Goal: Task Accomplishment & Management: Use online tool/utility

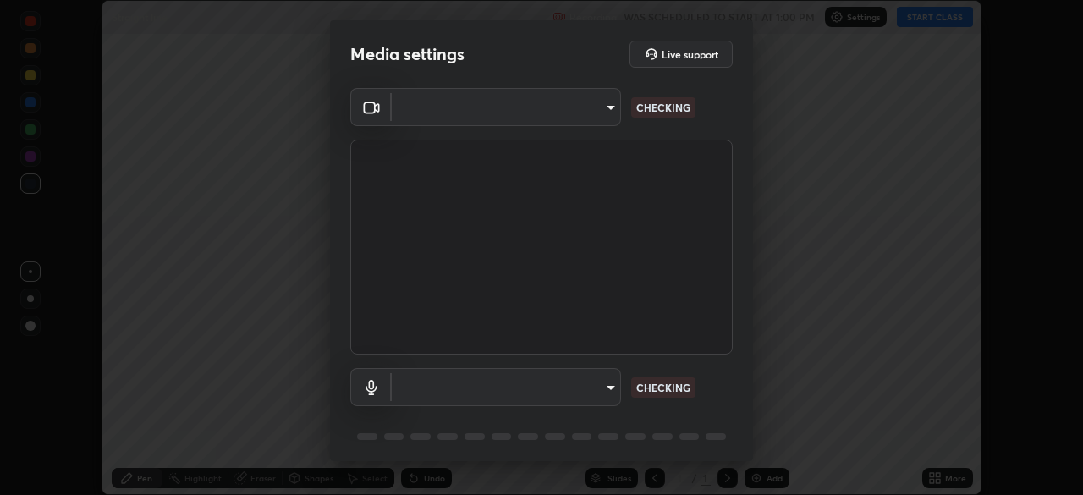
scroll to position [495, 1083]
type input "ca8ffc5ae0b9abf836cb7166c3682d0a2b65ec00eabcf7571f9fef4303c89bb6"
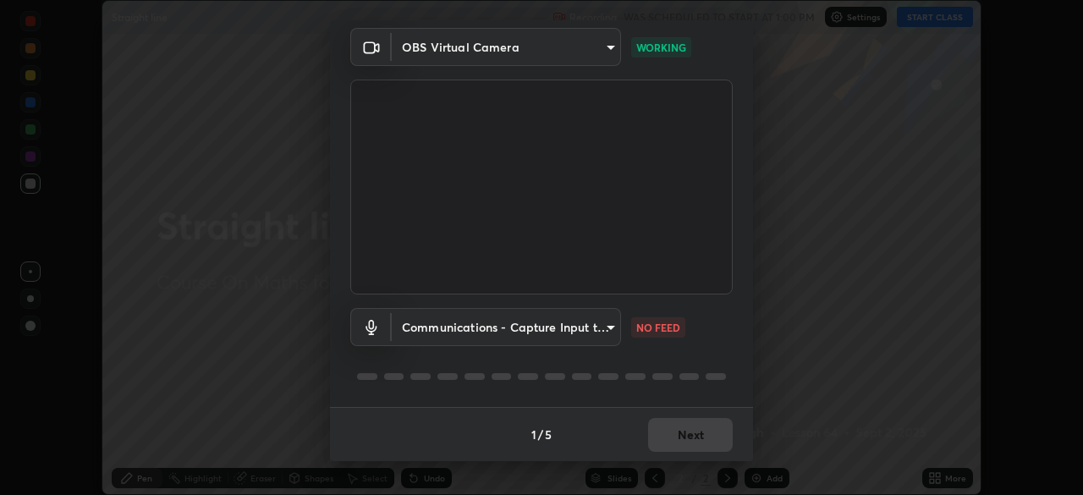
click at [609, 332] on body "Erase all Straight line Recording WAS SCHEDULED TO START AT 1:00 PM Settings ST…" at bounding box center [541, 247] width 1083 height 495
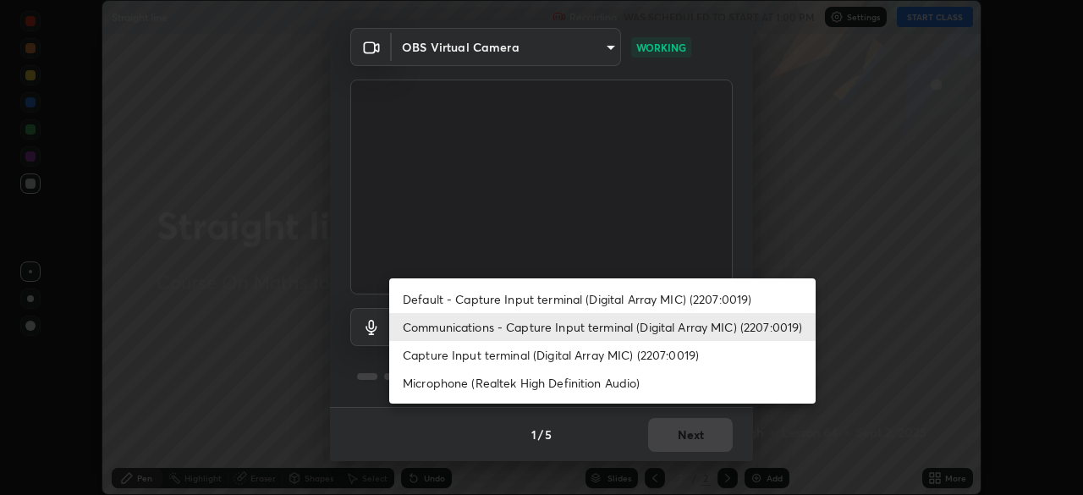
click at [639, 302] on li "Default - Capture Input terminal (Digital Array MIC) (2207:0019)" at bounding box center [602, 299] width 426 height 28
type input "default"
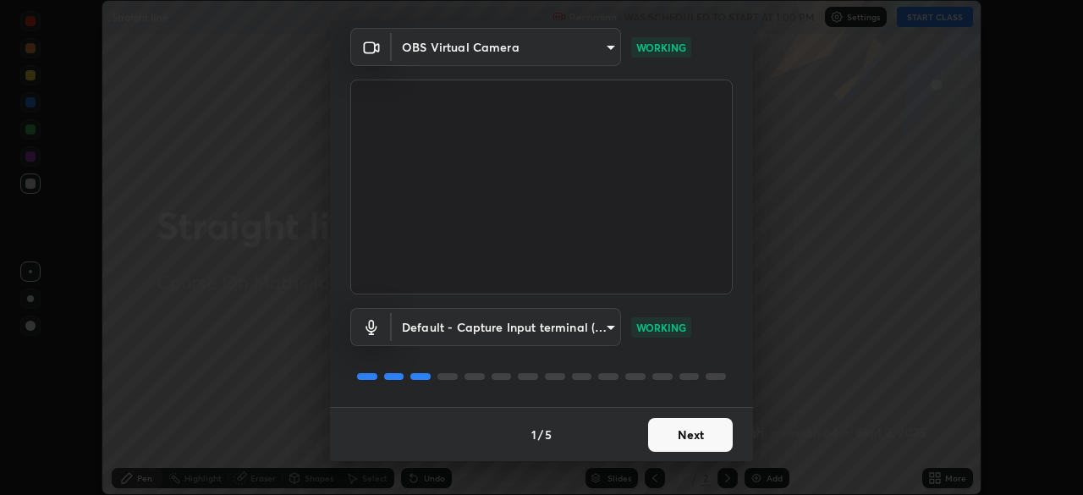
click at [702, 440] on button "Next" at bounding box center [690, 435] width 85 height 34
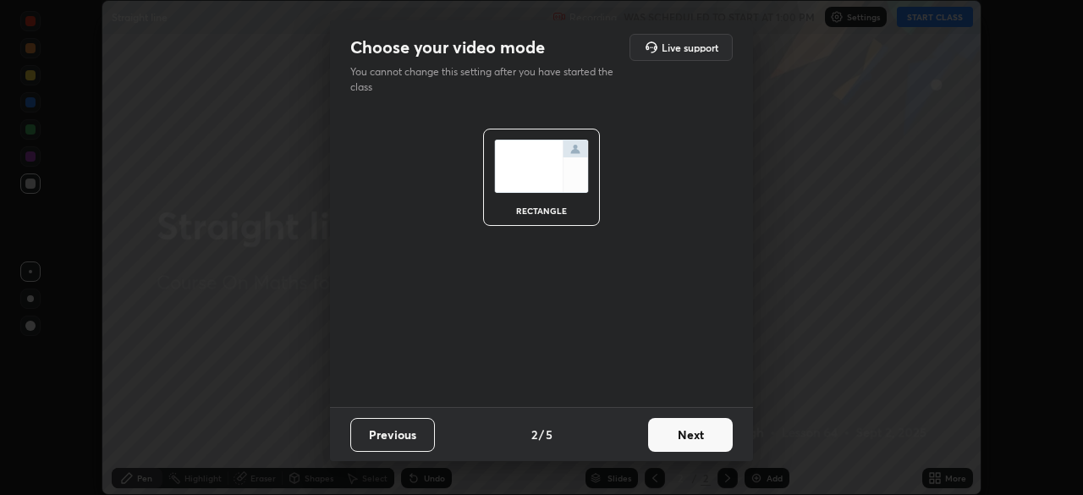
click at [714, 435] on button "Next" at bounding box center [690, 435] width 85 height 34
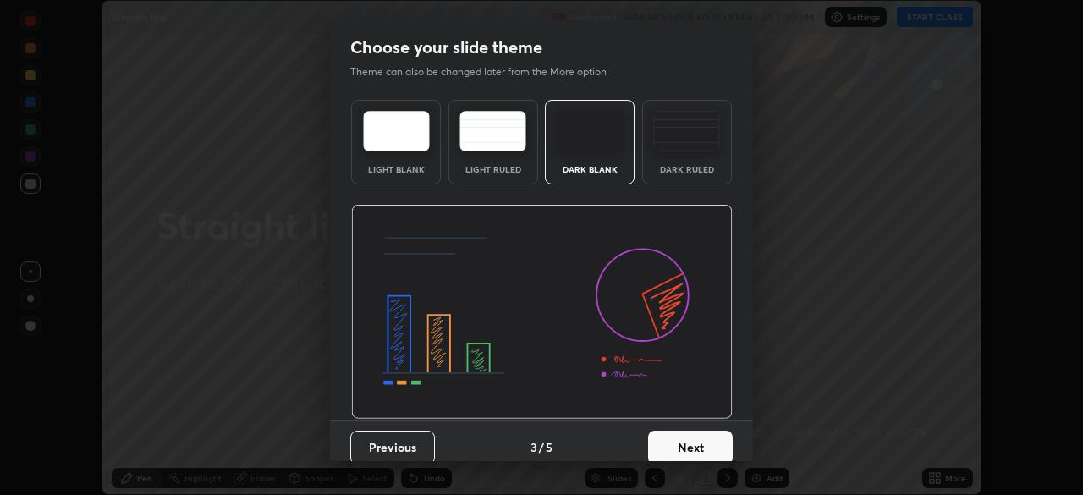
click at [717, 442] on button "Next" at bounding box center [690, 448] width 85 height 34
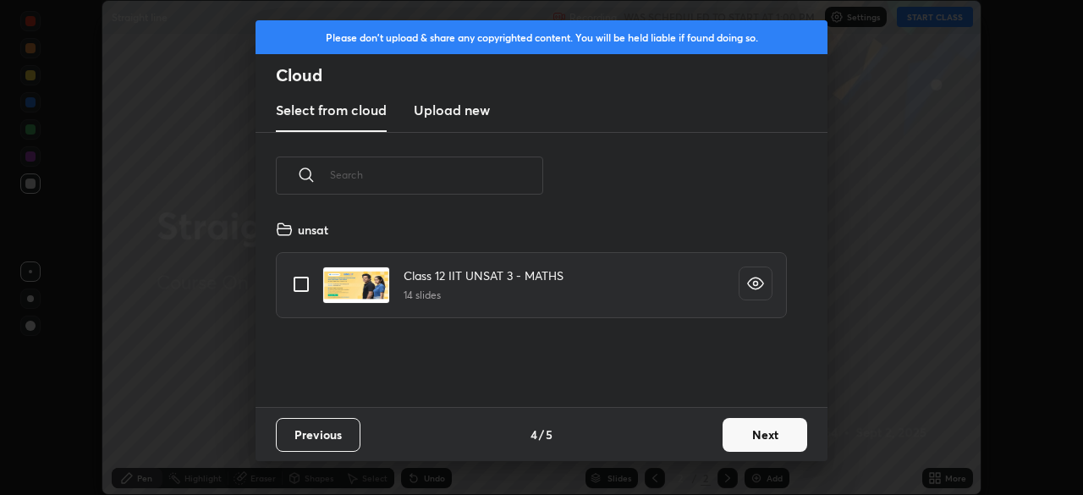
click at [765, 433] on button "Next" at bounding box center [764, 435] width 85 height 34
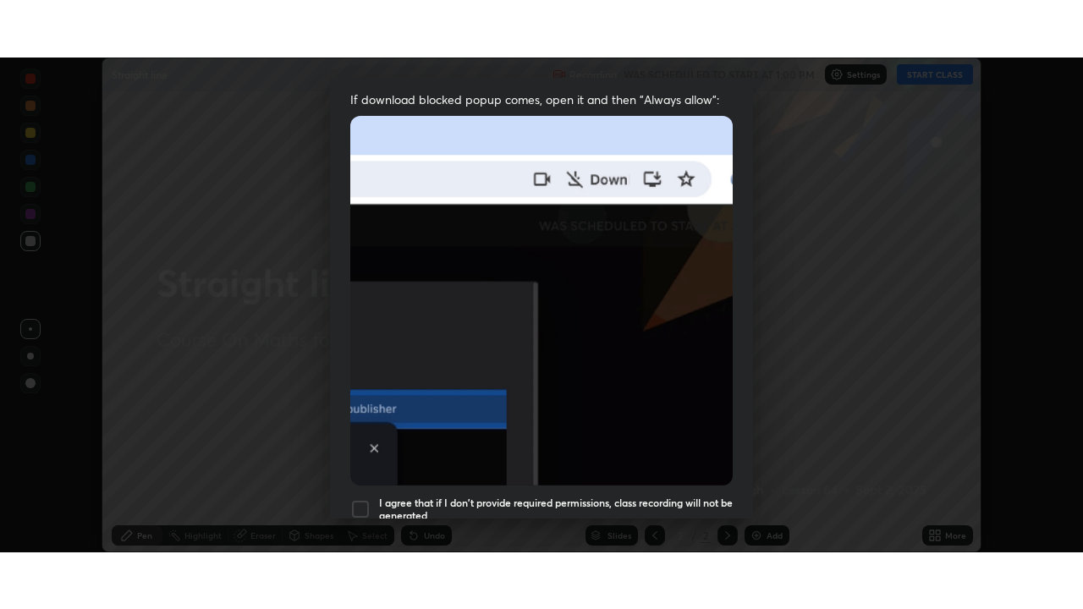
scroll to position [405, 0]
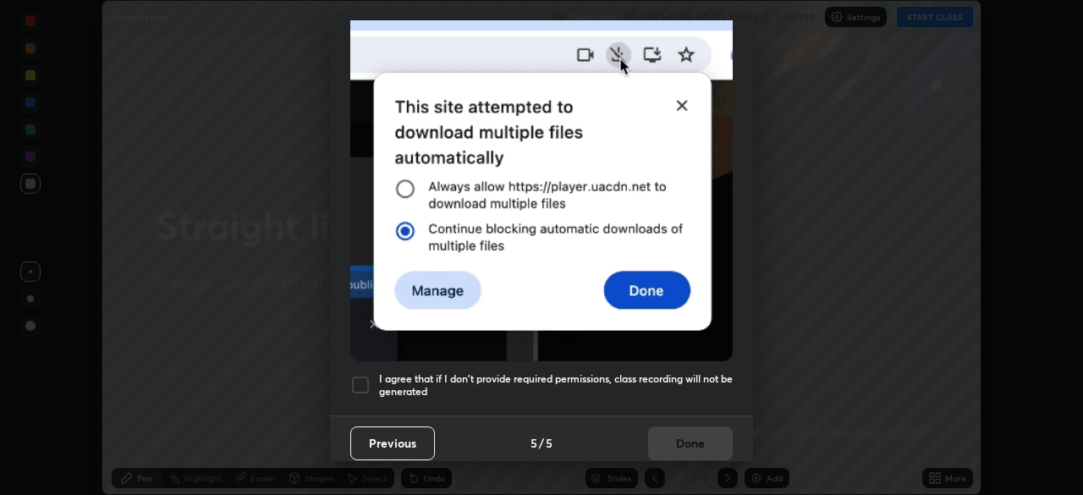
click at [355, 378] on div at bounding box center [360, 385] width 20 height 20
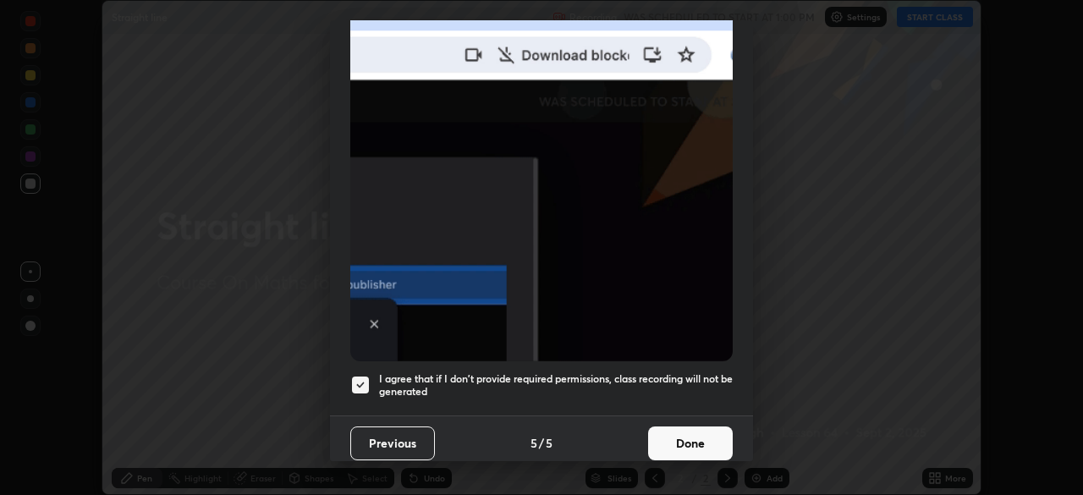
click at [688, 435] on button "Done" at bounding box center [690, 443] width 85 height 34
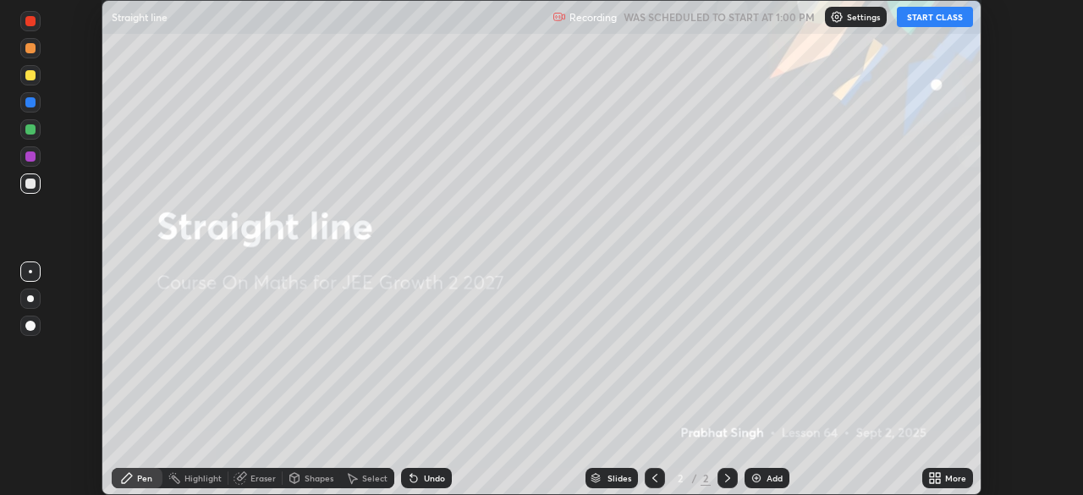
click at [938, 12] on button "START CLASS" at bounding box center [935, 17] width 76 height 20
click at [930, 478] on icon at bounding box center [935, 478] width 14 height 14
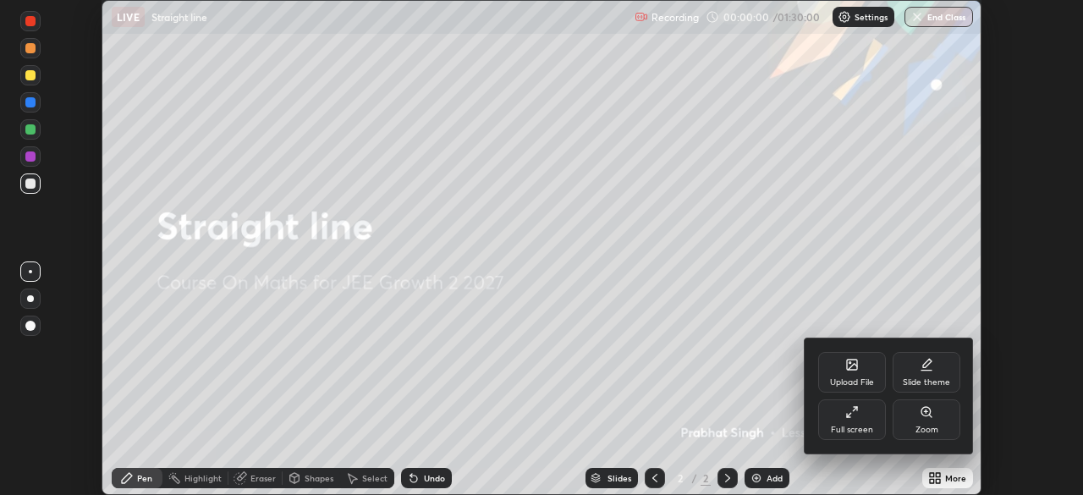
click at [859, 416] on div "Full screen" at bounding box center [852, 419] width 68 height 41
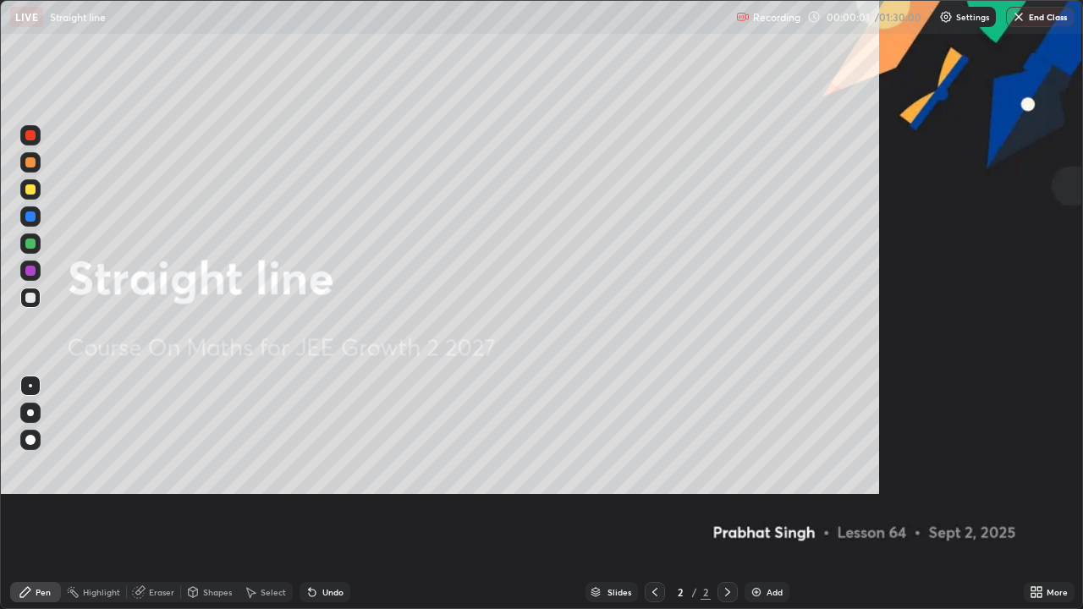
scroll to position [609, 1083]
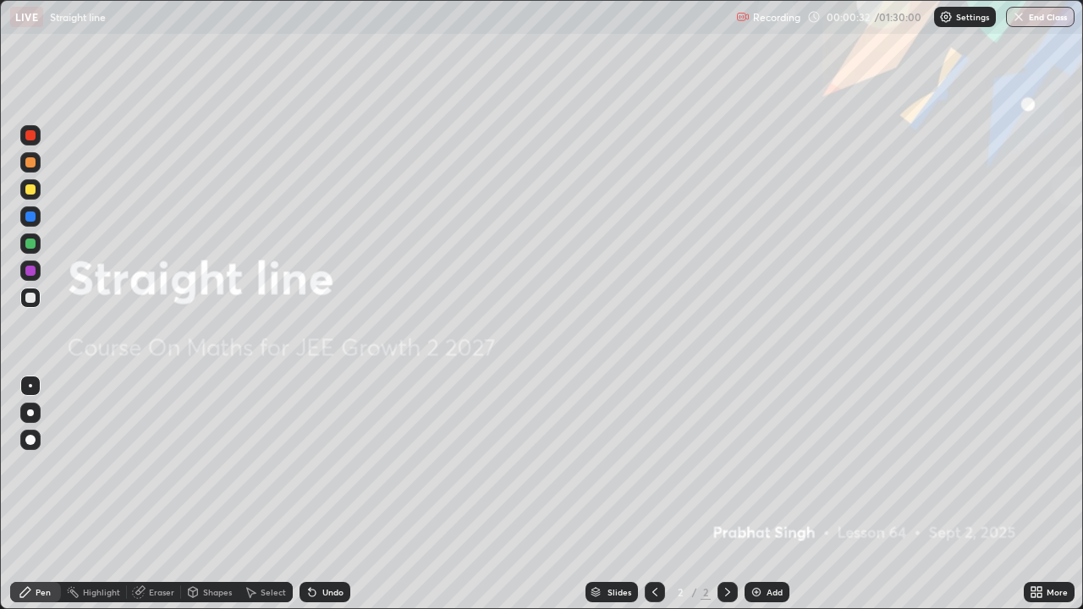
click at [758, 494] on img at bounding box center [756, 592] width 14 height 14
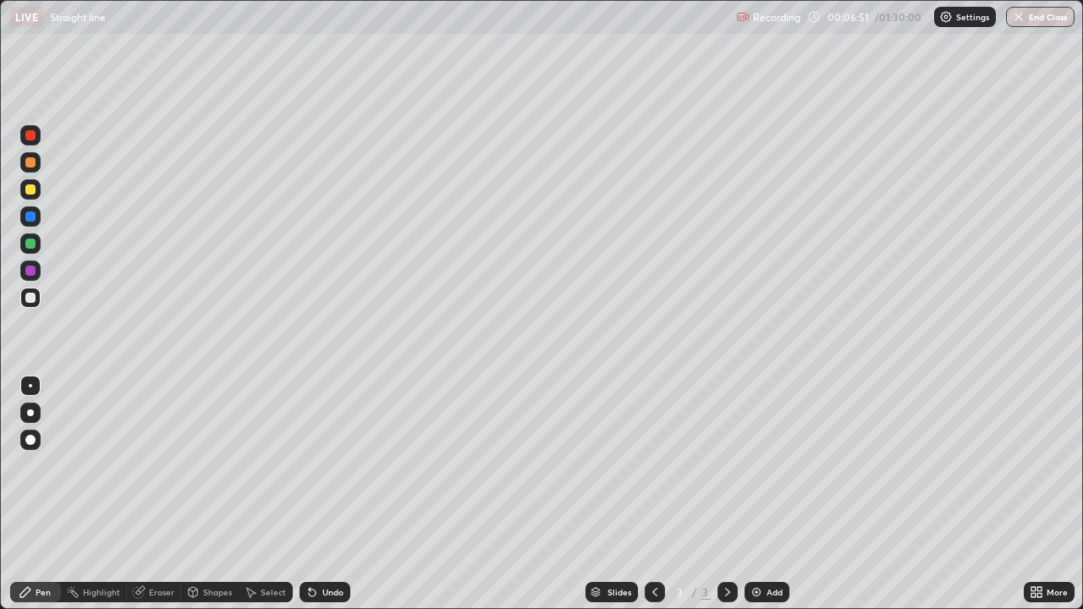
click at [32, 189] on div at bounding box center [30, 189] width 10 height 10
click at [31, 300] on div at bounding box center [30, 298] width 10 height 10
click at [757, 494] on img at bounding box center [756, 592] width 14 height 14
click at [31, 244] on div at bounding box center [30, 244] width 10 height 10
click at [331, 494] on div "Undo" at bounding box center [332, 592] width 21 height 8
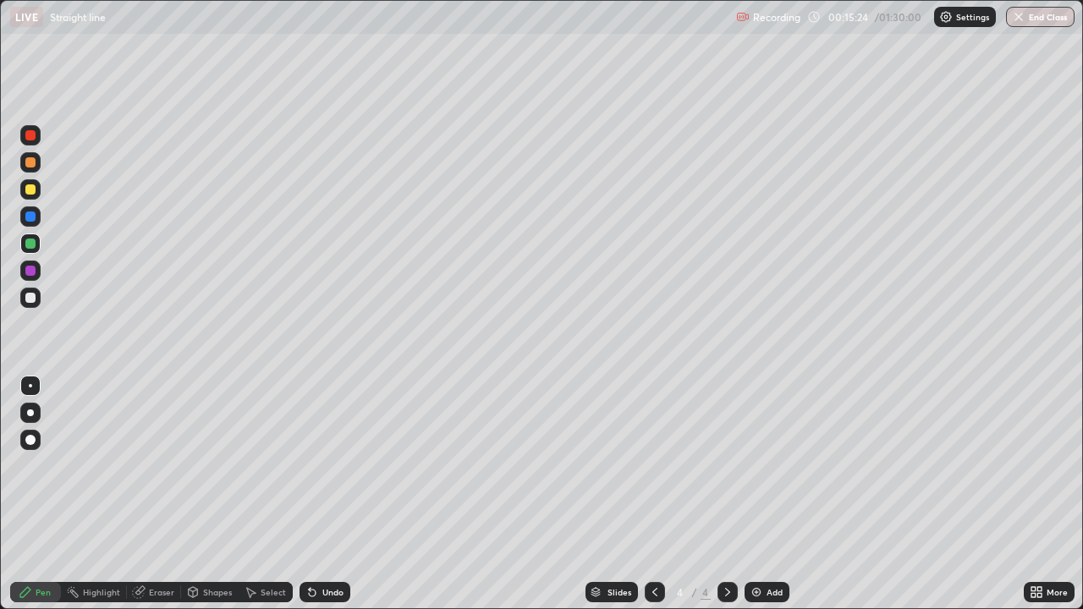
click at [31, 298] on div at bounding box center [30, 298] width 10 height 10
click at [754, 494] on img at bounding box center [756, 592] width 14 height 14
click at [34, 193] on div at bounding box center [30, 189] width 10 height 10
click at [650, 494] on icon at bounding box center [655, 592] width 14 height 14
click at [727, 494] on icon at bounding box center [727, 592] width 5 height 8
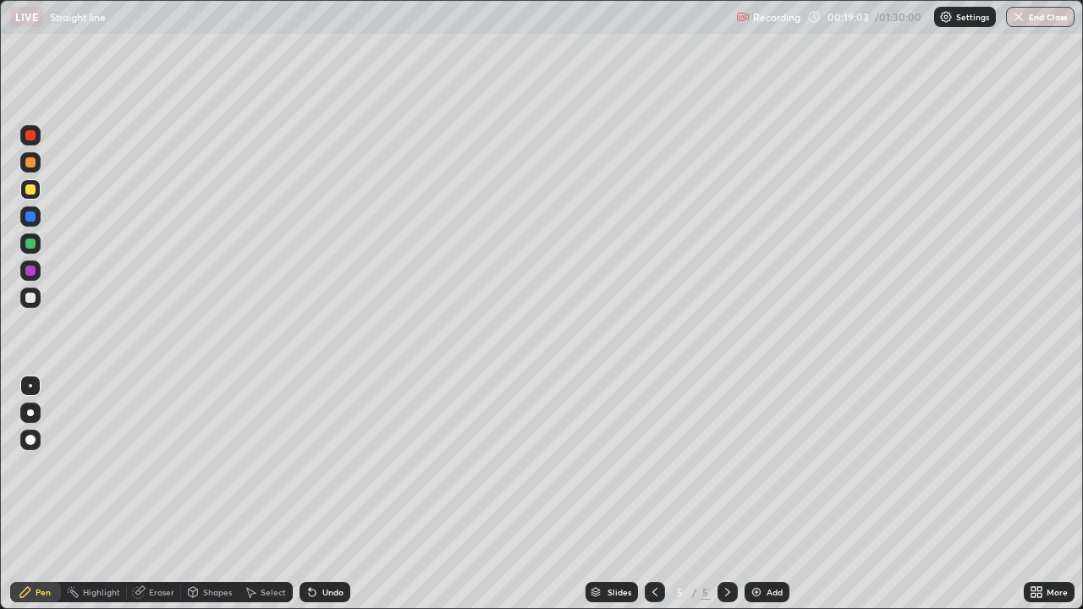
click at [39, 301] on div at bounding box center [30, 298] width 20 height 20
click at [164, 494] on div "Eraser" at bounding box center [161, 592] width 25 height 8
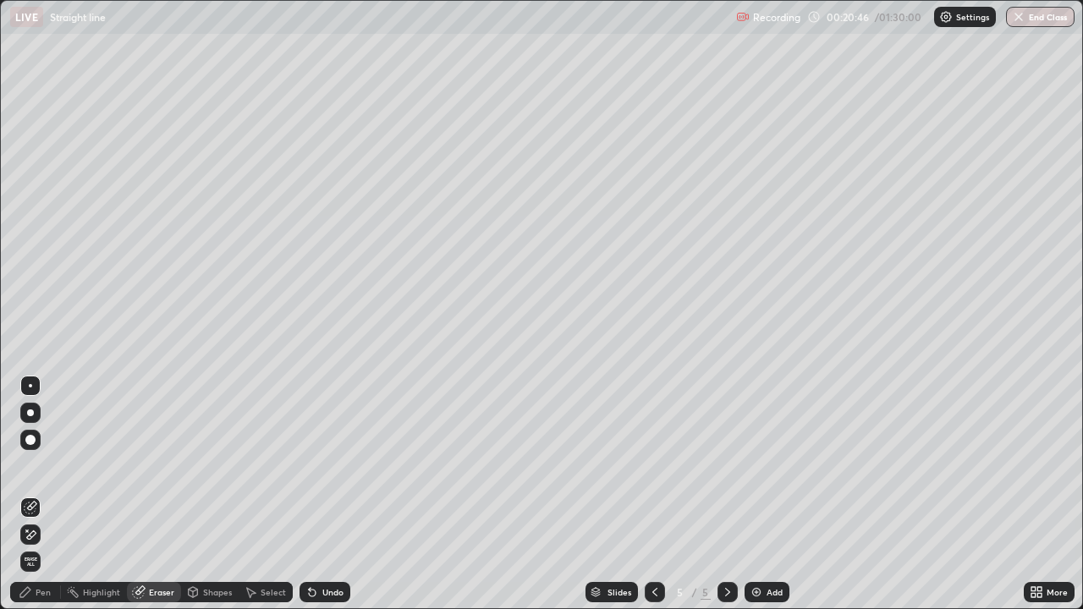
click at [30, 494] on icon at bounding box center [31, 535] width 14 height 14
click at [32, 494] on div "Pen" at bounding box center [35, 592] width 51 height 20
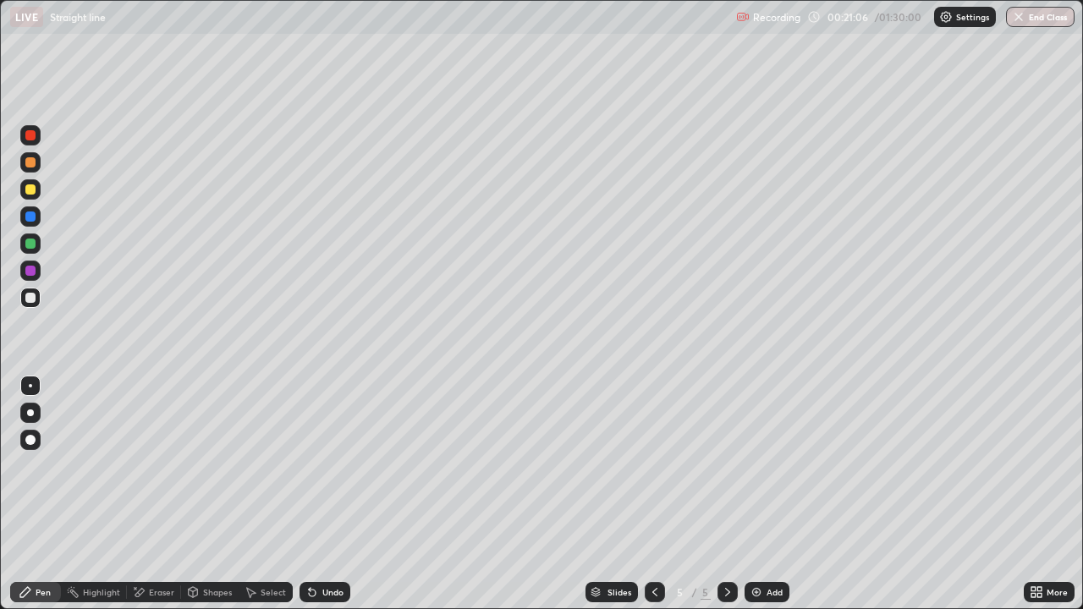
click at [30, 140] on div at bounding box center [30, 135] width 10 height 10
click at [763, 494] on div "Add" at bounding box center [766, 592] width 45 height 20
click at [31, 295] on div at bounding box center [30, 298] width 10 height 10
click at [34, 191] on div at bounding box center [30, 189] width 10 height 10
click at [37, 140] on div at bounding box center [30, 135] width 20 height 20
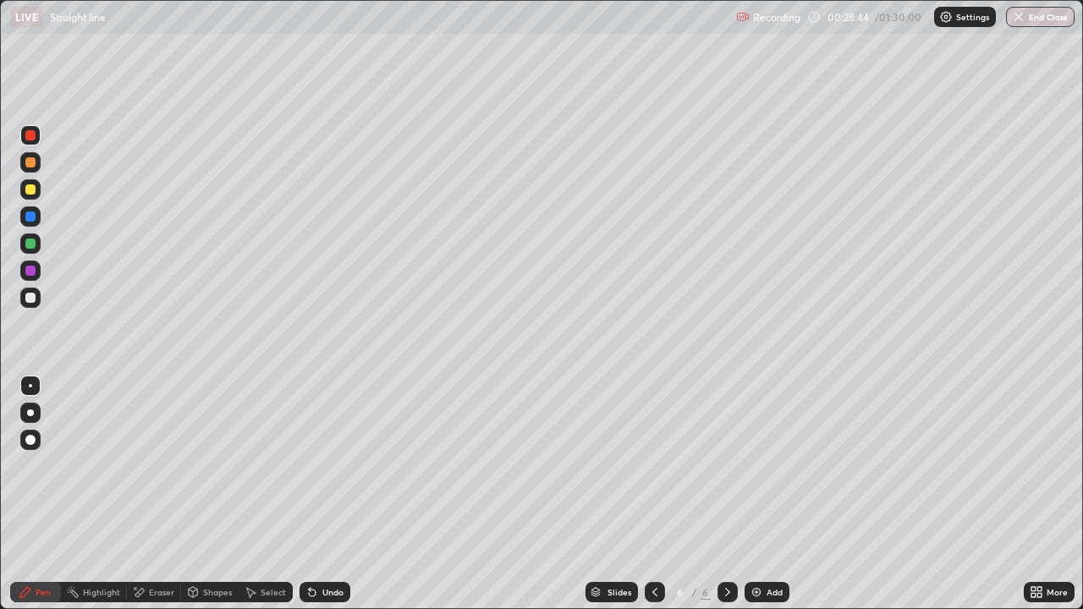
click at [767, 494] on div "Add" at bounding box center [774, 592] width 16 height 8
click at [38, 192] on div at bounding box center [30, 189] width 20 height 20
click at [316, 494] on div "Undo" at bounding box center [324, 592] width 51 height 20
click at [35, 301] on div at bounding box center [30, 298] width 20 height 20
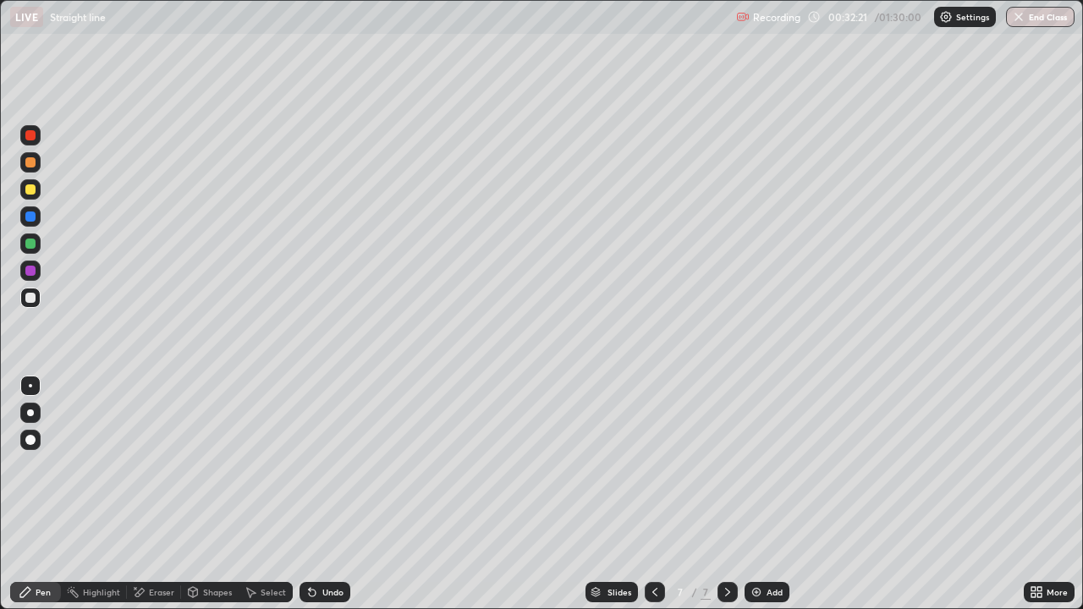
click at [760, 494] on img at bounding box center [756, 592] width 14 height 14
click at [652, 494] on icon at bounding box center [654, 592] width 5 height 8
click at [656, 494] on div at bounding box center [655, 592] width 20 height 20
click at [309, 494] on icon at bounding box center [310, 589] width 2 height 2
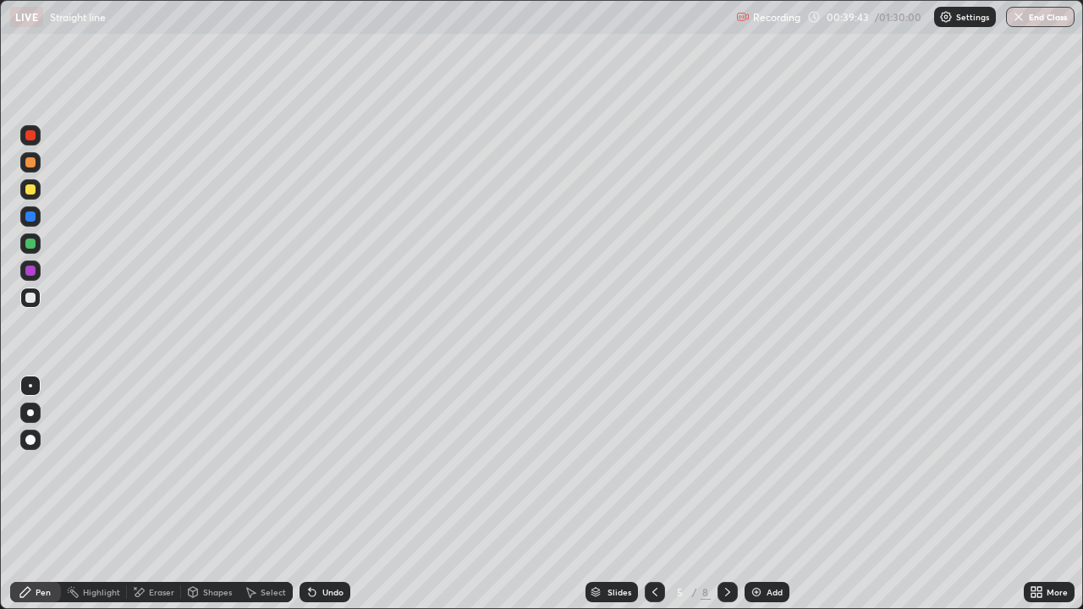
click at [309, 494] on icon at bounding box center [310, 589] width 2 height 2
click at [314, 494] on icon at bounding box center [312, 592] width 14 height 14
click at [309, 494] on icon at bounding box center [310, 589] width 2 height 2
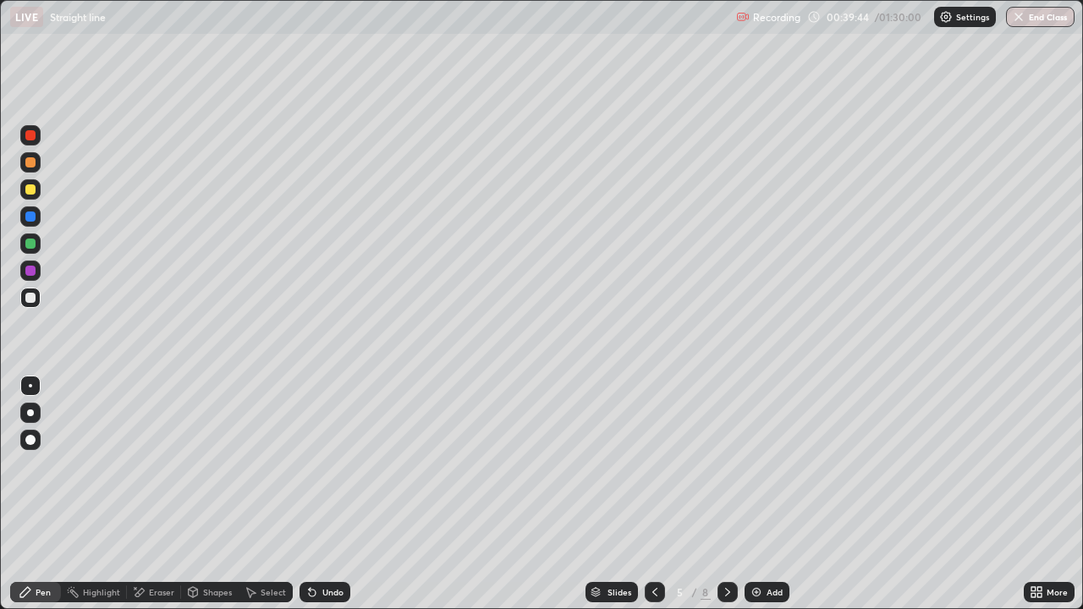
click at [319, 494] on div "Undo" at bounding box center [324, 592] width 51 height 20
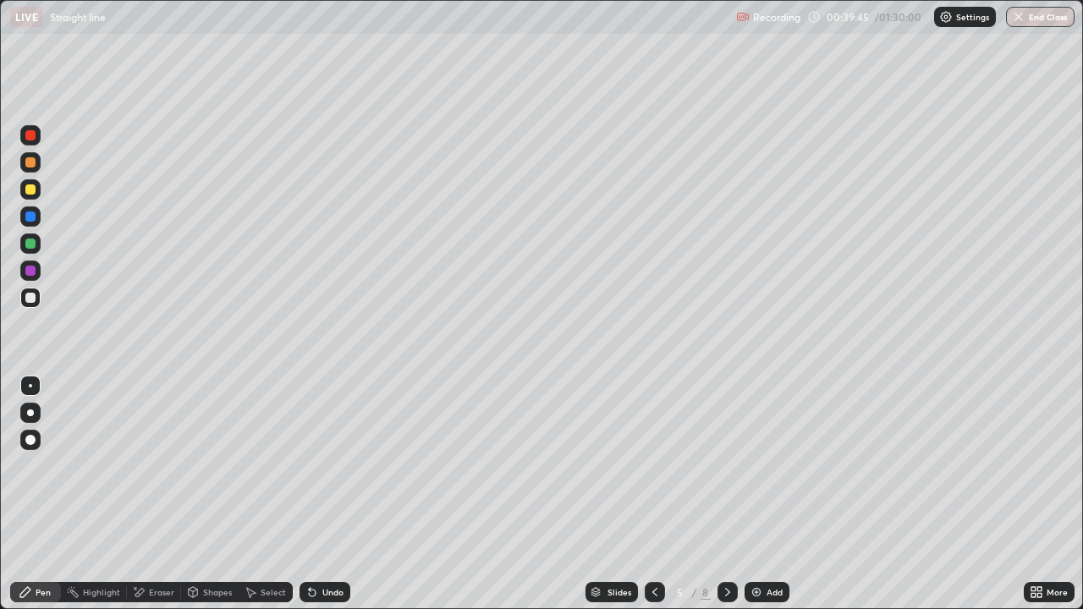
click at [324, 494] on div "Undo" at bounding box center [324, 592] width 51 height 20
click at [322, 494] on div "Undo" at bounding box center [332, 592] width 21 height 8
click at [315, 494] on icon at bounding box center [312, 592] width 14 height 14
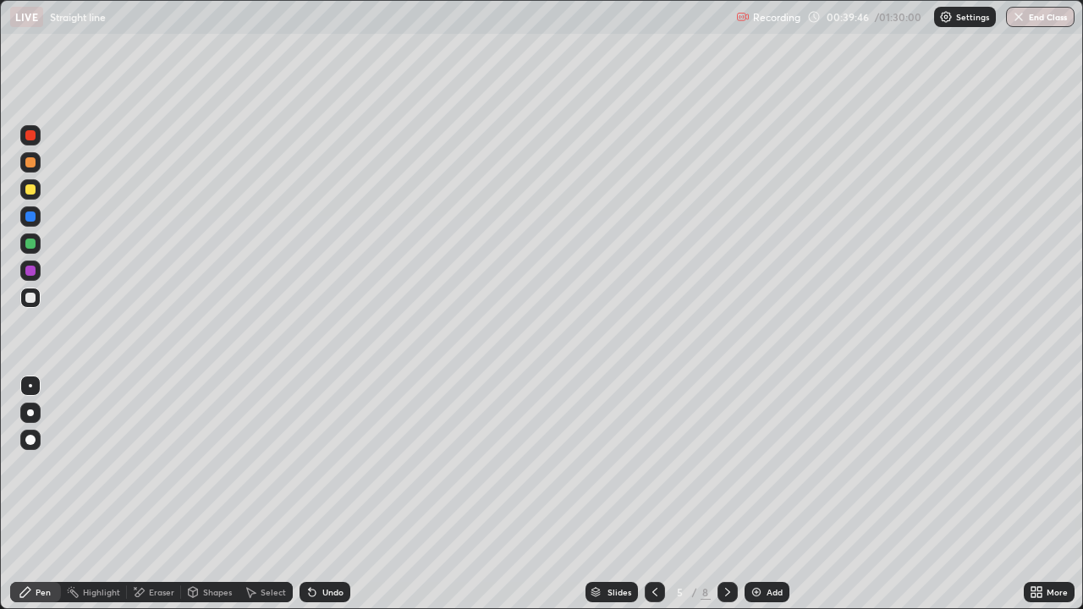
click at [310, 494] on icon at bounding box center [312, 593] width 7 height 7
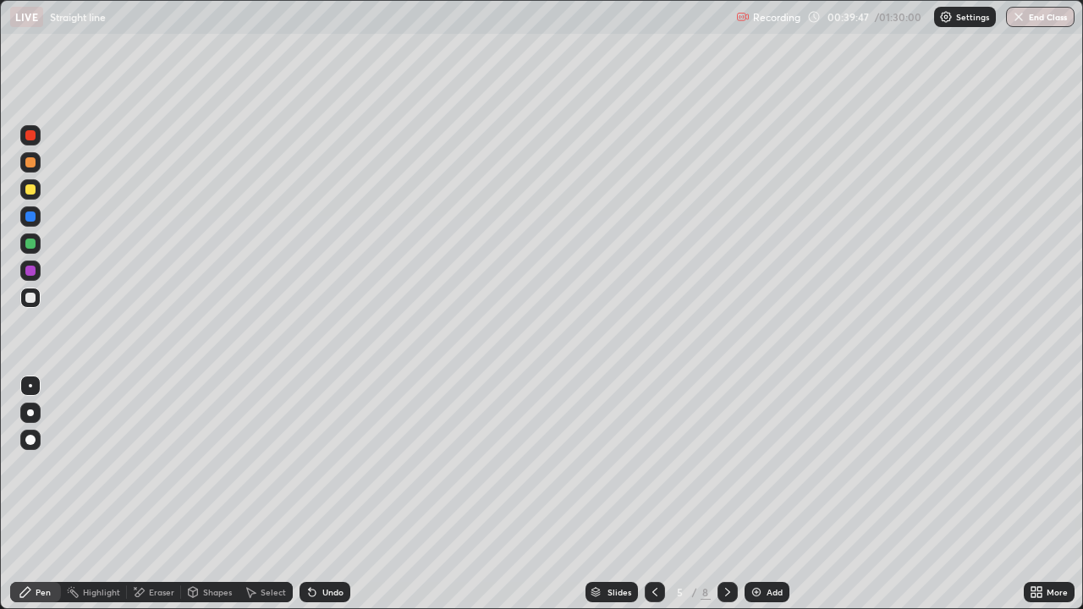
click at [310, 494] on icon at bounding box center [312, 593] width 7 height 7
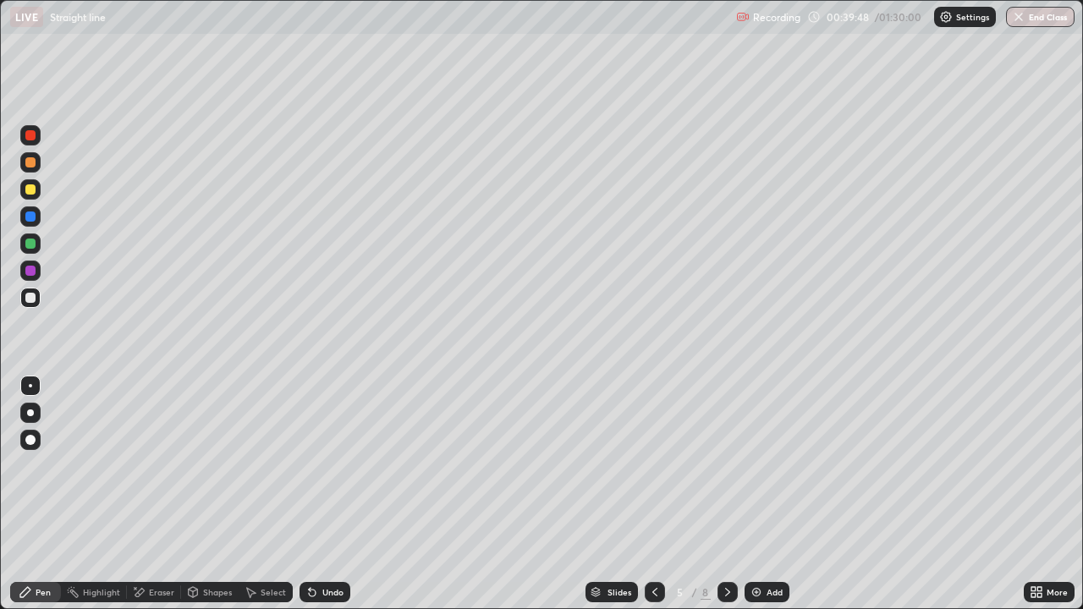
click at [310, 494] on icon at bounding box center [312, 593] width 7 height 7
click at [314, 494] on icon at bounding box center [312, 592] width 14 height 14
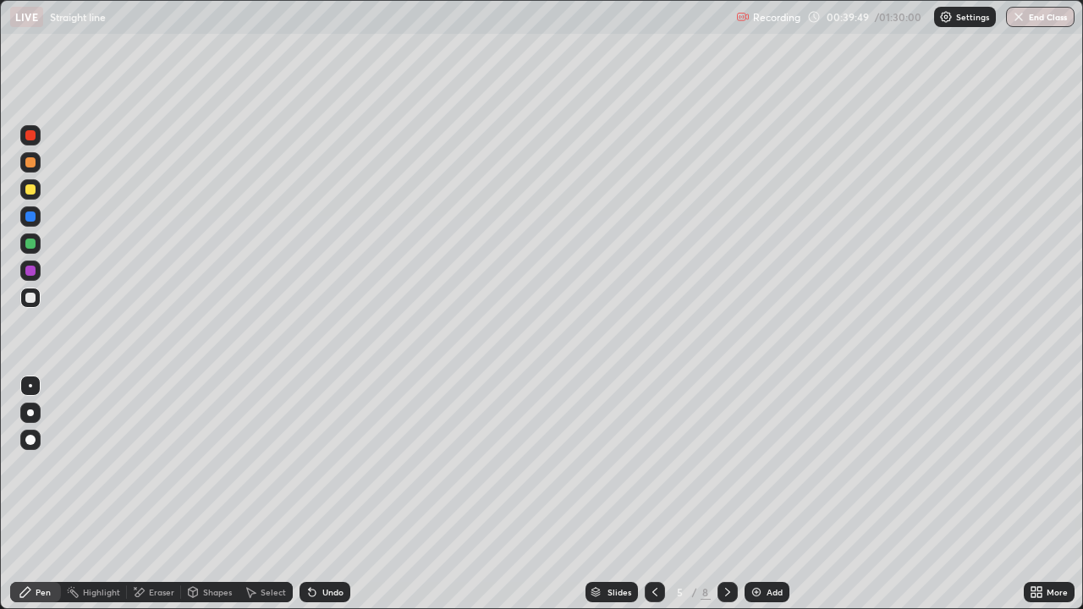
click at [314, 494] on icon at bounding box center [312, 592] width 14 height 14
click at [312, 494] on icon at bounding box center [312, 593] width 7 height 7
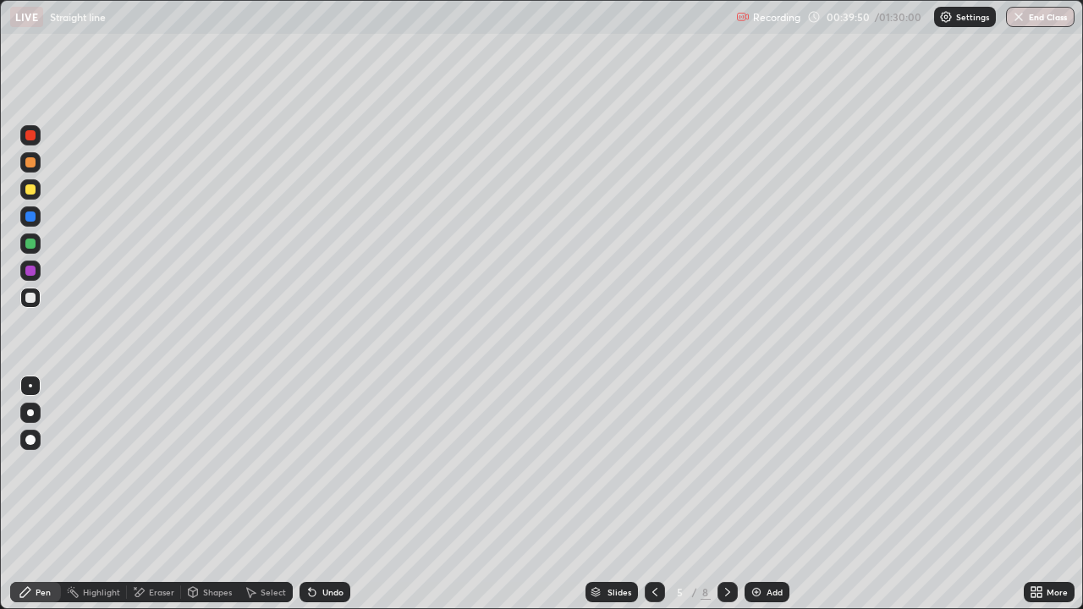
click at [312, 494] on icon at bounding box center [312, 593] width 7 height 7
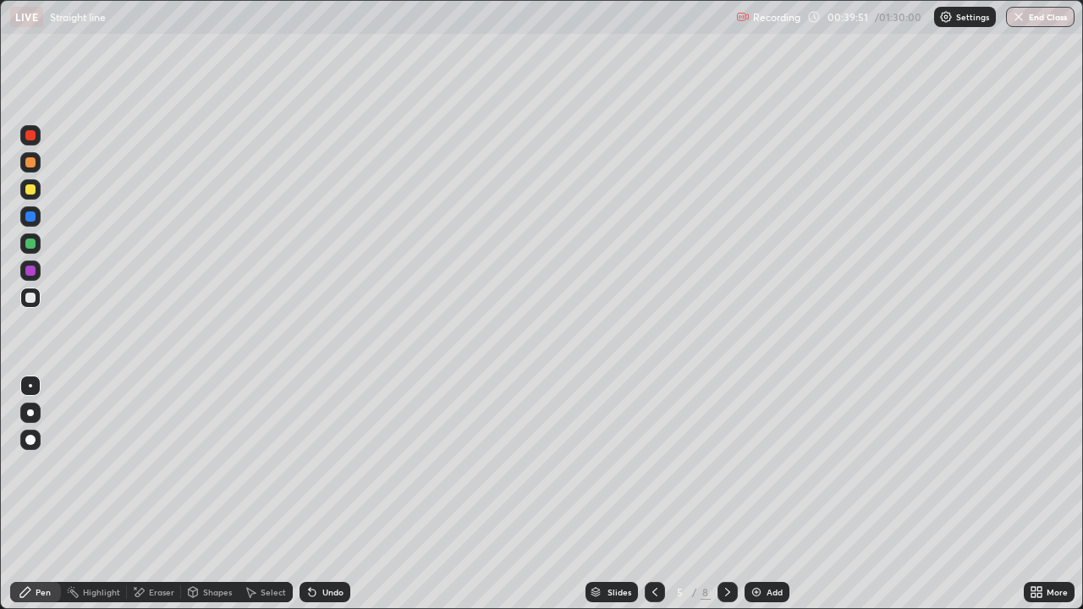
click at [312, 494] on icon at bounding box center [312, 593] width 7 height 7
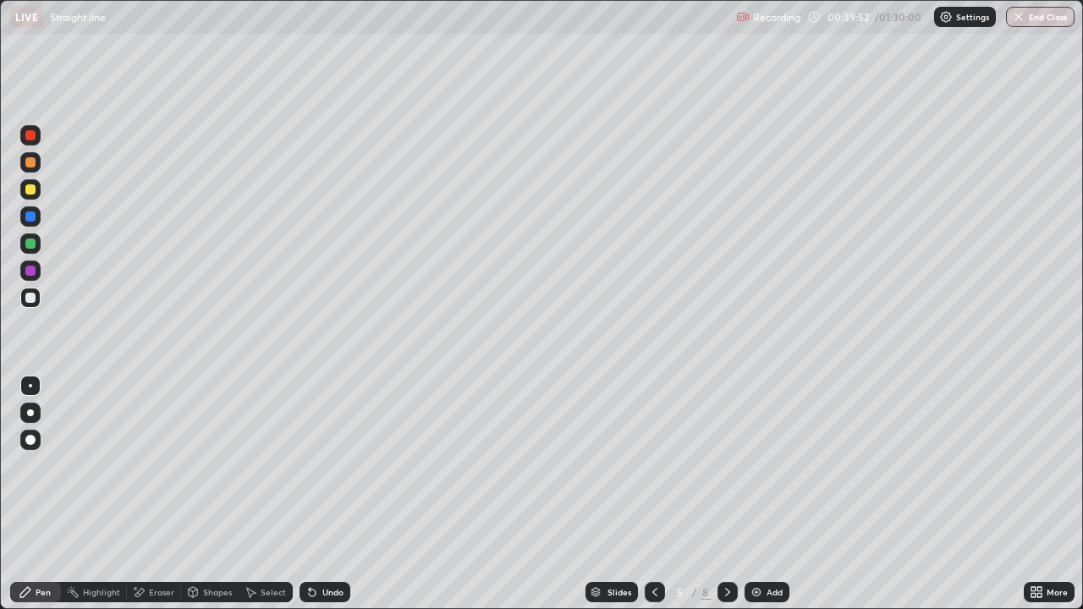
click at [315, 494] on icon at bounding box center [312, 592] width 14 height 14
click at [312, 494] on icon at bounding box center [312, 592] width 14 height 14
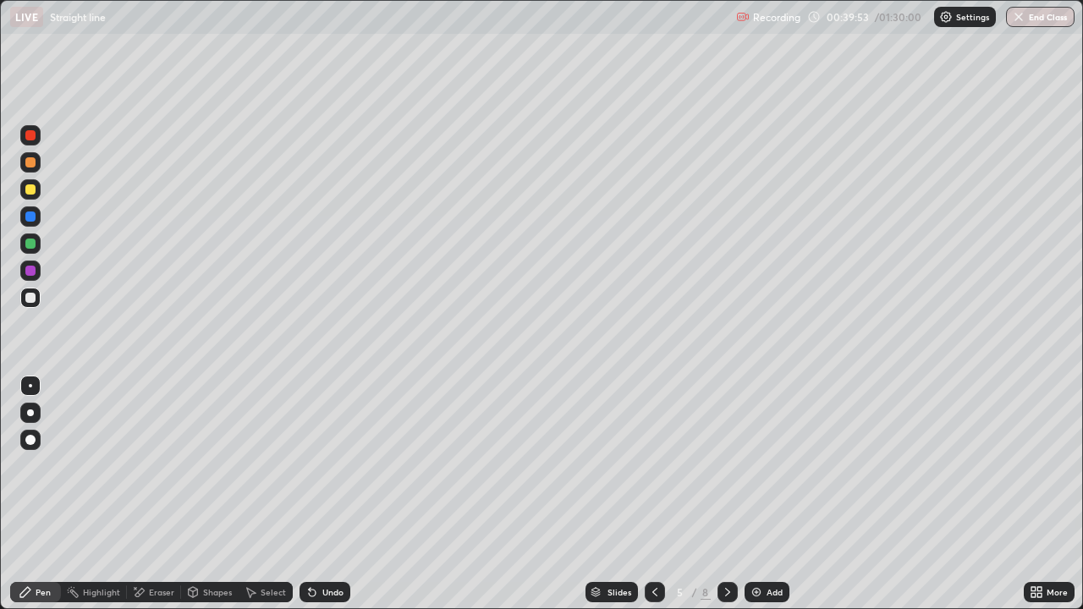
click at [312, 494] on icon at bounding box center [312, 592] width 14 height 14
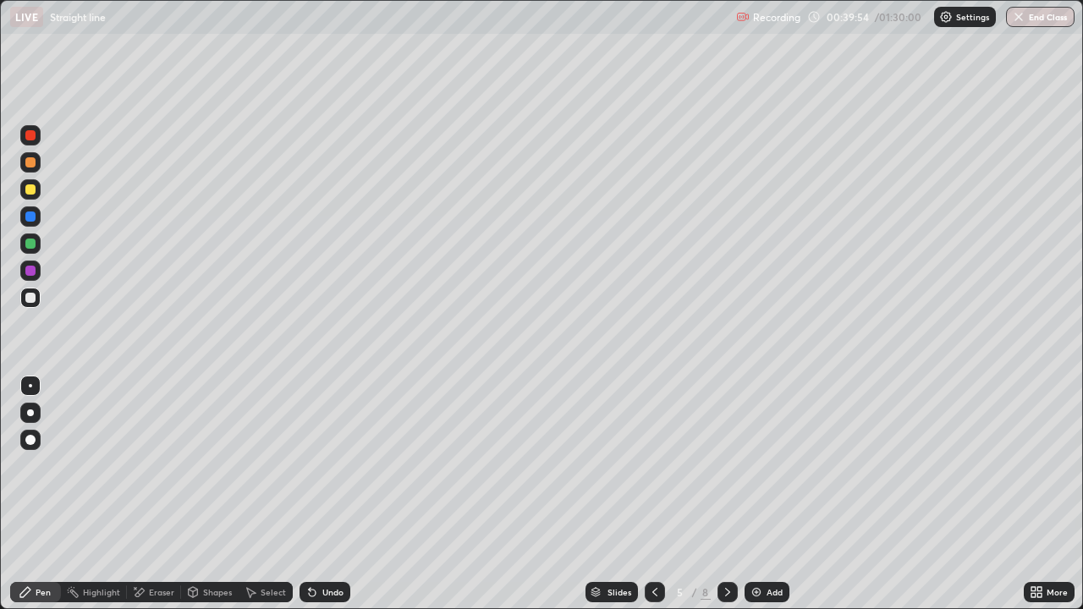
click at [312, 494] on icon at bounding box center [312, 592] width 14 height 14
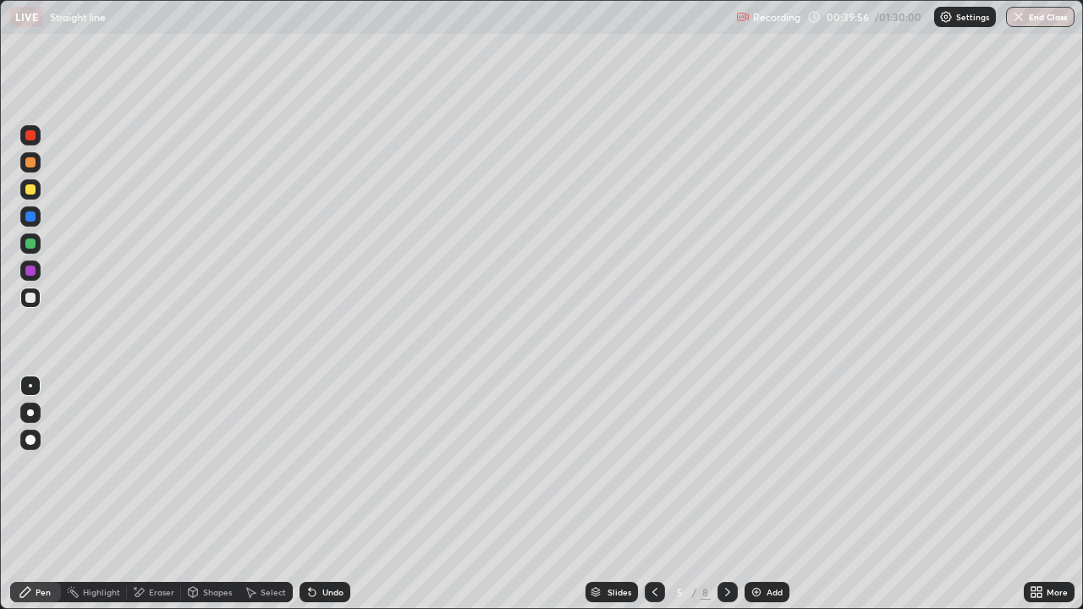
click at [312, 494] on icon at bounding box center [312, 592] width 14 height 14
click at [310, 494] on icon at bounding box center [312, 593] width 7 height 7
click at [726, 494] on icon at bounding box center [728, 592] width 14 height 14
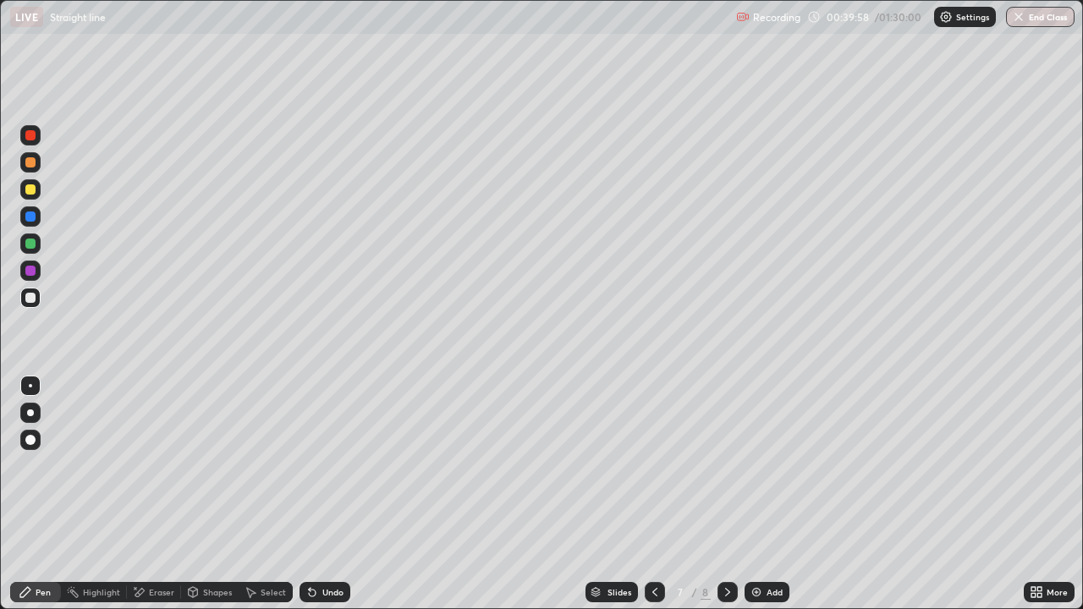
click at [725, 494] on icon at bounding box center [728, 592] width 14 height 14
click at [37, 192] on div at bounding box center [30, 189] width 20 height 20
click at [35, 307] on div at bounding box center [30, 298] width 20 height 20
click at [30, 155] on div at bounding box center [30, 162] width 20 height 20
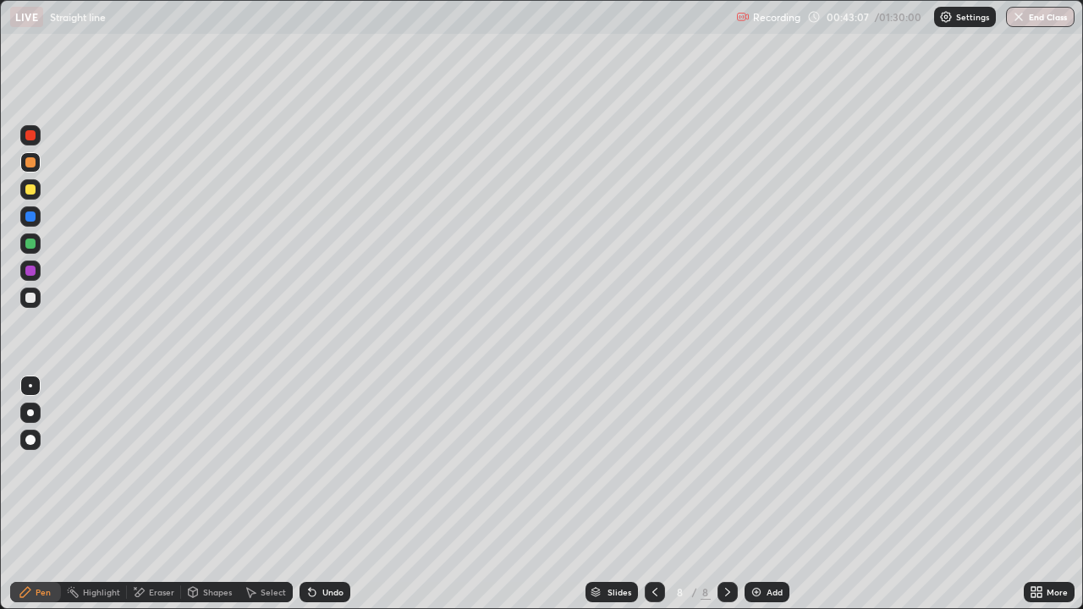
click at [754, 494] on img at bounding box center [756, 592] width 14 height 14
click at [35, 192] on div at bounding box center [30, 189] width 20 height 20
click at [37, 300] on div at bounding box center [30, 298] width 20 height 20
click at [653, 494] on icon at bounding box center [655, 592] width 14 height 14
click at [729, 494] on icon at bounding box center [728, 592] width 14 height 14
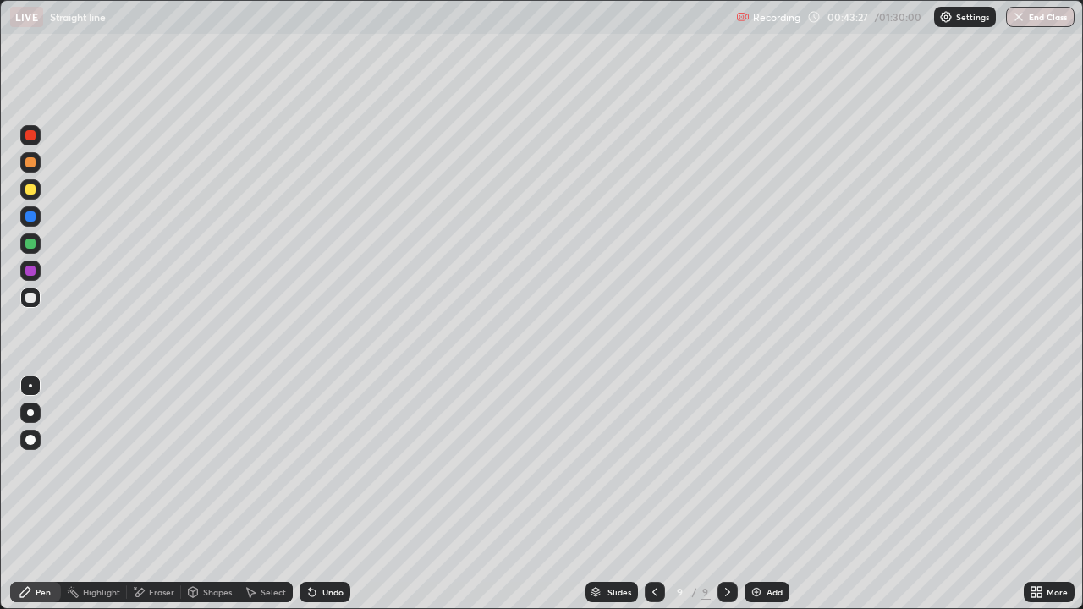
click at [649, 494] on icon at bounding box center [655, 592] width 14 height 14
click at [727, 494] on icon at bounding box center [728, 592] width 14 height 14
click at [30, 250] on div at bounding box center [30, 243] width 20 height 20
click at [164, 494] on div "Eraser" at bounding box center [161, 592] width 25 height 8
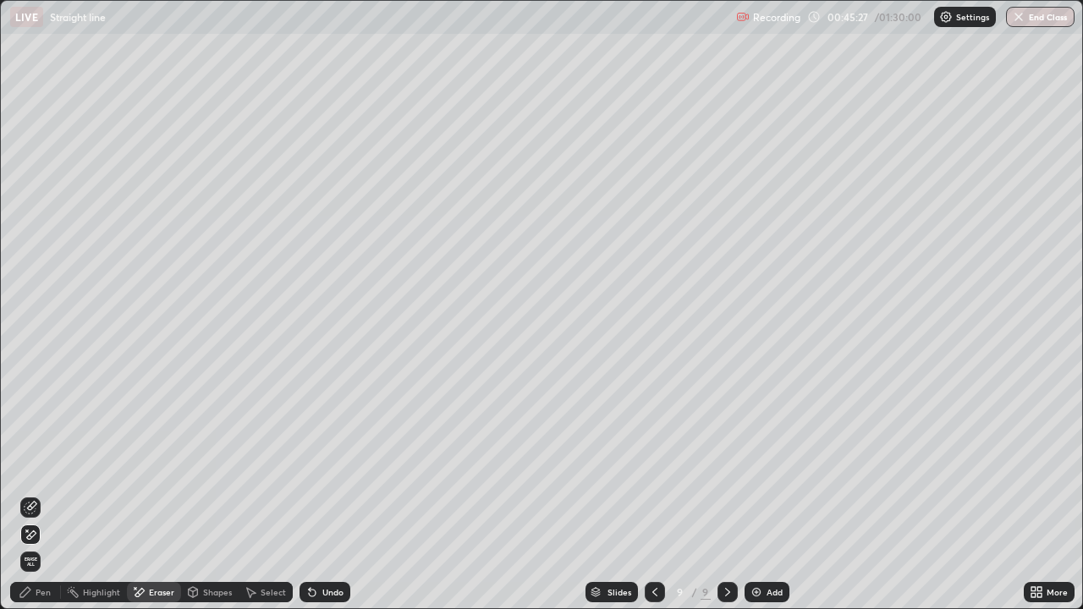
click at [42, 494] on div "Pen" at bounding box center [43, 592] width 15 height 8
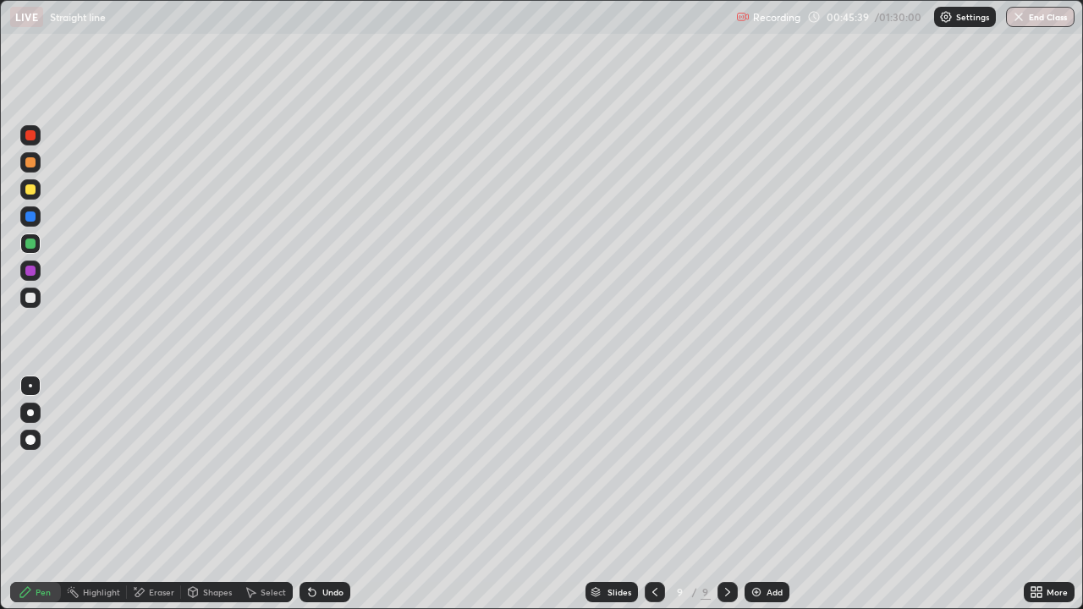
click at [30, 299] on div at bounding box center [30, 298] width 10 height 10
click at [653, 494] on icon at bounding box center [655, 592] width 14 height 14
click at [727, 494] on icon at bounding box center [727, 592] width 5 height 8
click at [663, 494] on div at bounding box center [655, 592] width 20 height 20
click at [732, 494] on div at bounding box center [727, 592] width 20 height 20
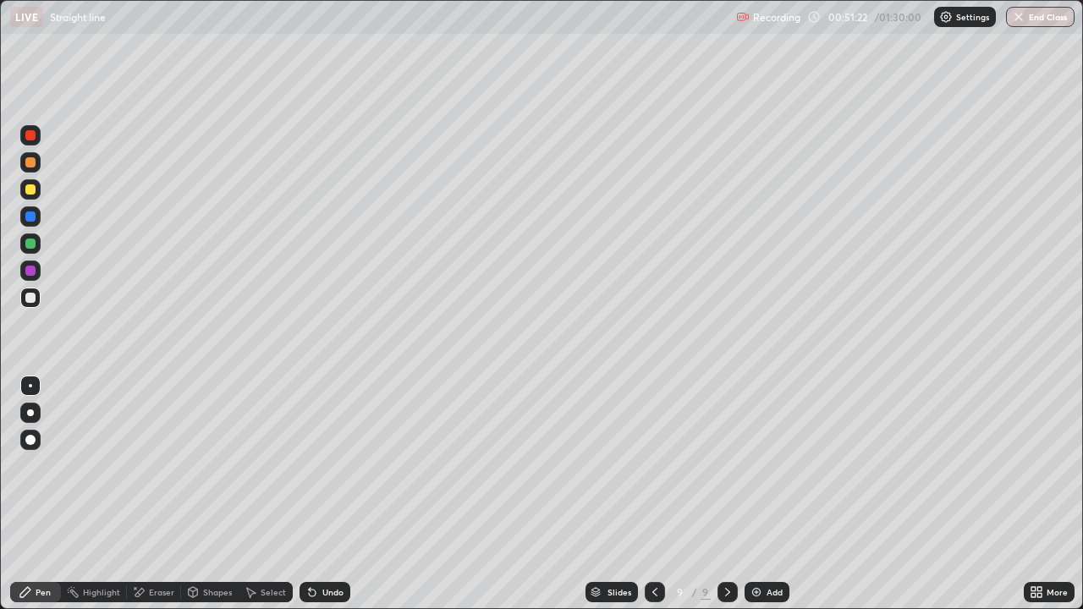
click at [757, 494] on div "Add" at bounding box center [766, 592] width 45 height 20
click at [660, 494] on div at bounding box center [654, 592] width 20 height 20
click at [652, 494] on icon at bounding box center [654, 592] width 14 height 14
click at [654, 494] on icon at bounding box center [654, 592] width 14 height 14
click at [726, 494] on icon at bounding box center [728, 592] width 14 height 14
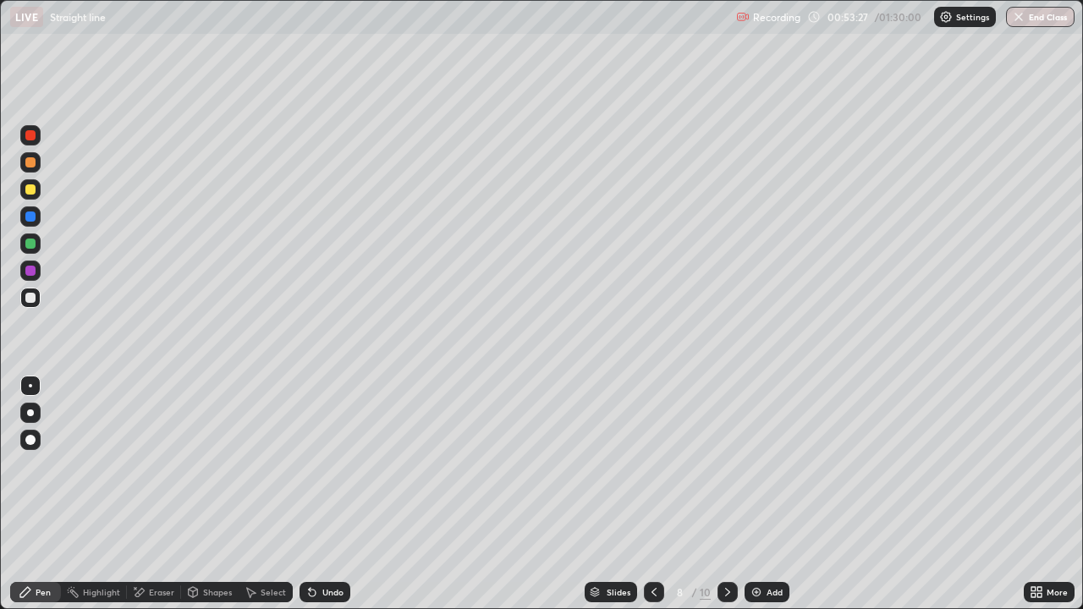
click at [726, 494] on icon at bounding box center [728, 592] width 14 height 14
click at [655, 494] on icon at bounding box center [653, 592] width 5 height 8
click at [726, 494] on icon at bounding box center [728, 592] width 14 height 14
click at [655, 494] on icon at bounding box center [653, 592] width 5 height 8
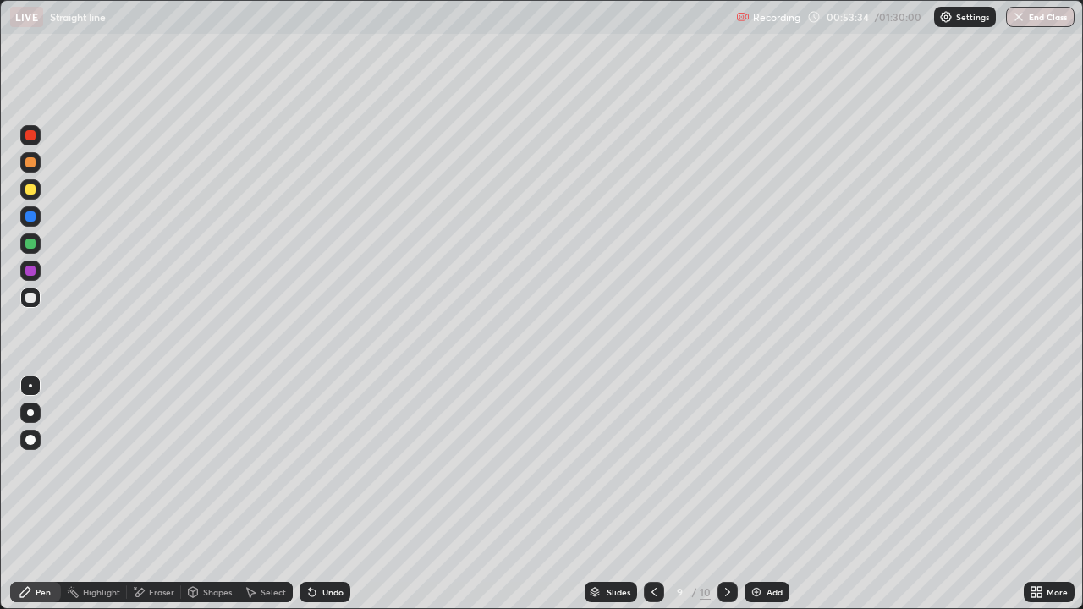
click at [652, 494] on icon at bounding box center [654, 592] width 14 height 14
click at [726, 494] on icon at bounding box center [728, 592] width 14 height 14
click at [652, 494] on icon at bounding box center [654, 592] width 14 height 14
click at [726, 494] on icon at bounding box center [728, 592] width 14 height 14
click at [652, 494] on icon at bounding box center [654, 592] width 14 height 14
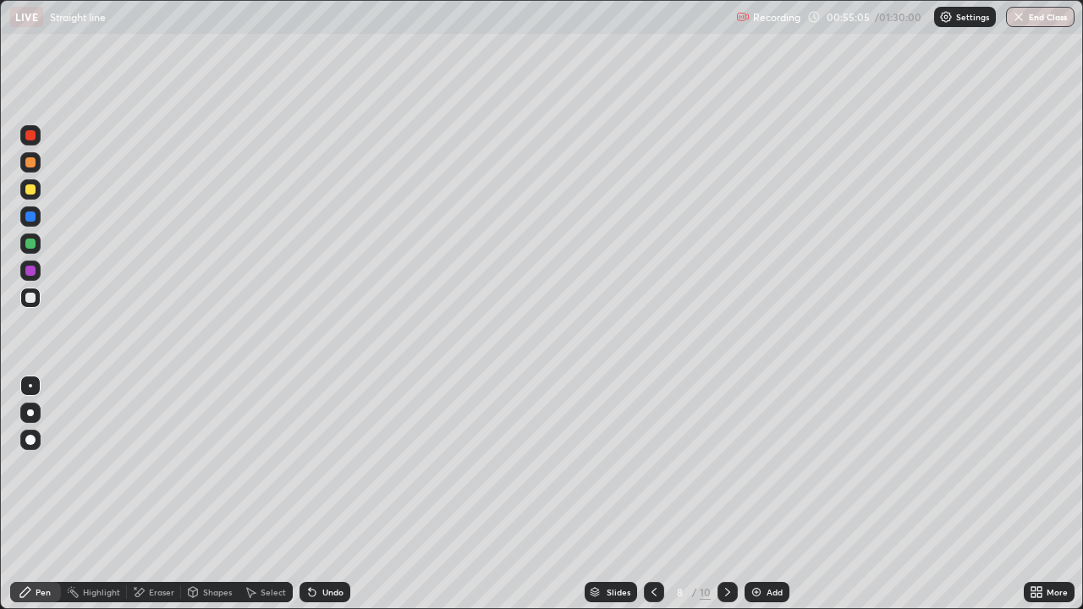
click at [727, 494] on icon at bounding box center [727, 592] width 5 height 8
click at [726, 494] on icon at bounding box center [728, 592] width 14 height 14
click at [32, 194] on div at bounding box center [30, 189] width 10 height 10
click at [660, 494] on div at bounding box center [654, 592] width 20 height 20
click at [654, 494] on icon at bounding box center [654, 592] width 14 height 14
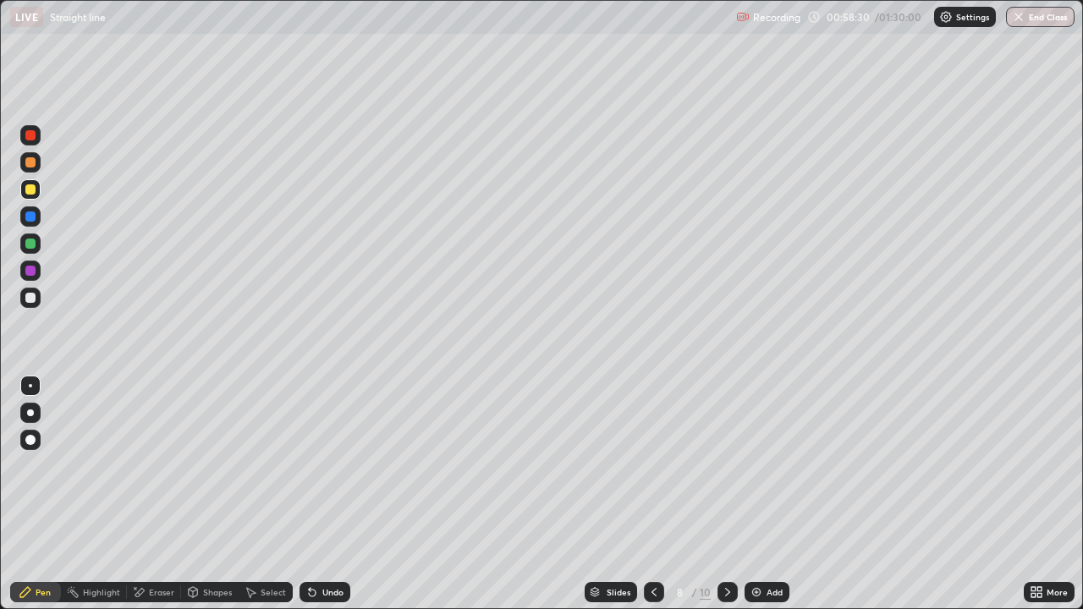
click at [727, 494] on div at bounding box center [727, 592] width 20 height 20
click at [30, 245] on div at bounding box center [30, 244] width 10 height 10
click at [33, 156] on div at bounding box center [30, 162] width 20 height 20
click at [652, 494] on icon at bounding box center [654, 592] width 14 height 14
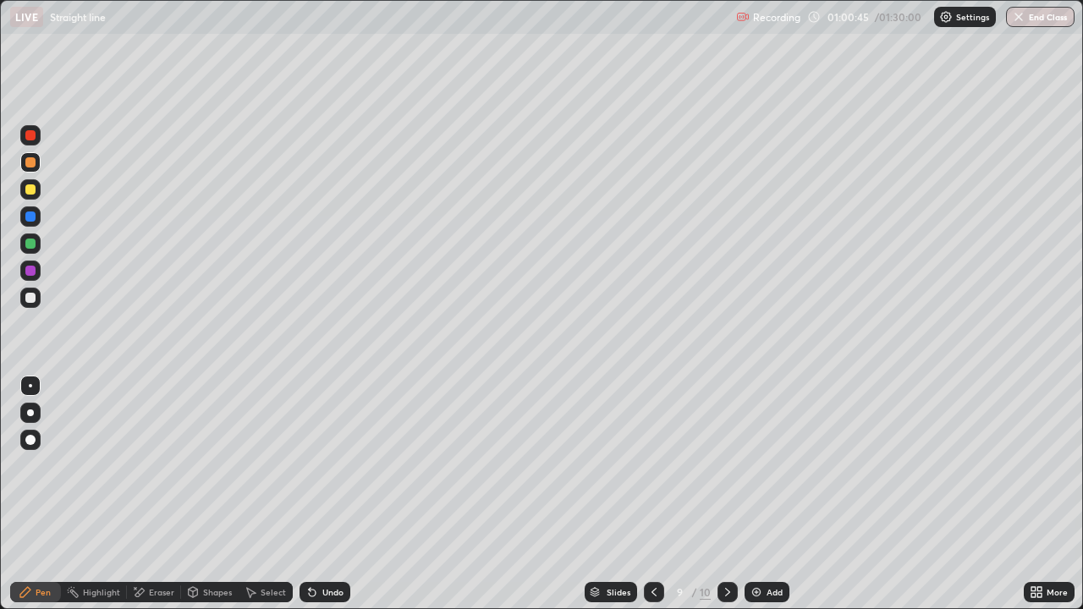
click at [652, 494] on icon at bounding box center [654, 592] width 14 height 14
click at [727, 494] on icon at bounding box center [727, 592] width 5 height 8
click at [652, 494] on icon at bounding box center [654, 592] width 14 height 14
click at [726, 494] on icon at bounding box center [728, 592] width 14 height 14
click at [655, 494] on icon at bounding box center [654, 592] width 14 height 14
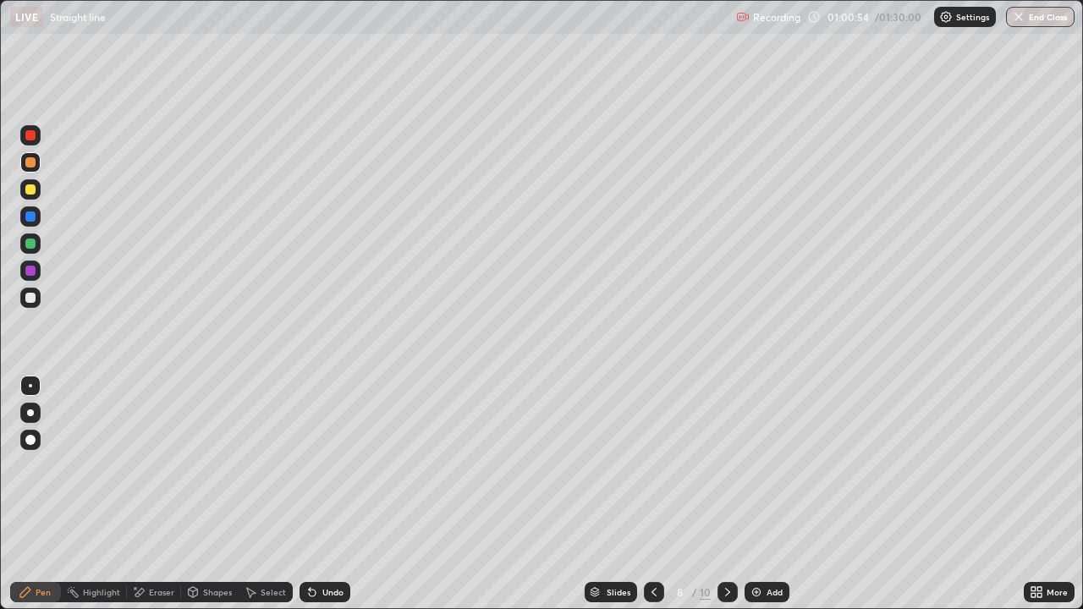
click at [726, 494] on icon at bounding box center [728, 592] width 14 height 14
click at [652, 494] on icon at bounding box center [654, 592] width 14 height 14
click at [726, 494] on icon at bounding box center [728, 592] width 14 height 14
click at [654, 494] on icon at bounding box center [654, 592] width 14 height 14
click at [726, 494] on icon at bounding box center [728, 592] width 14 height 14
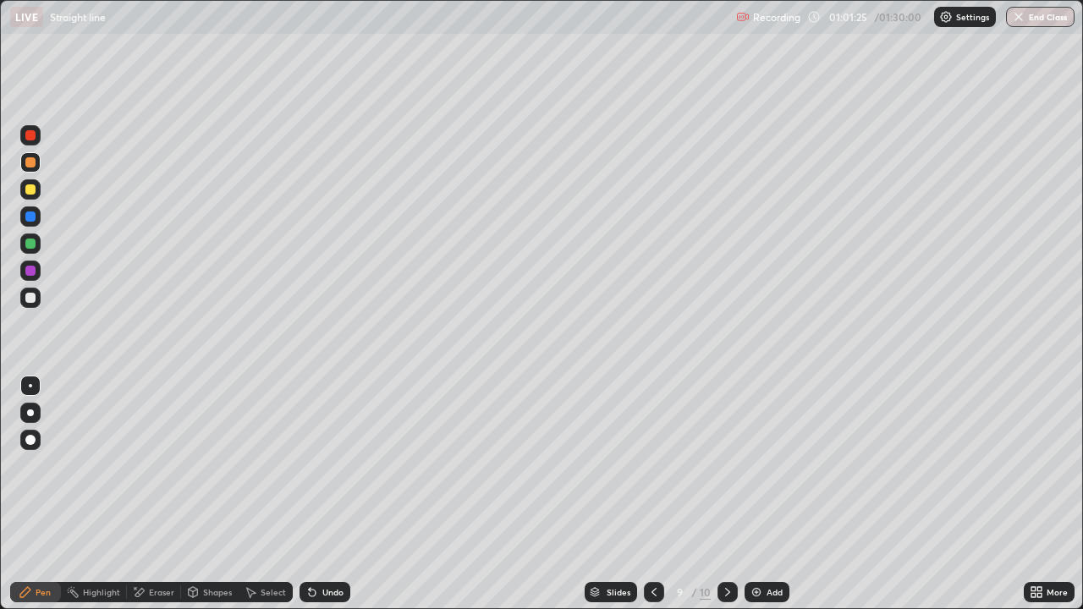
click at [652, 494] on icon at bounding box center [654, 592] width 14 height 14
click at [725, 494] on icon at bounding box center [728, 592] width 14 height 14
click at [652, 494] on icon at bounding box center [654, 592] width 14 height 14
click at [726, 494] on icon at bounding box center [728, 592] width 14 height 14
click at [652, 494] on icon at bounding box center [654, 592] width 14 height 14
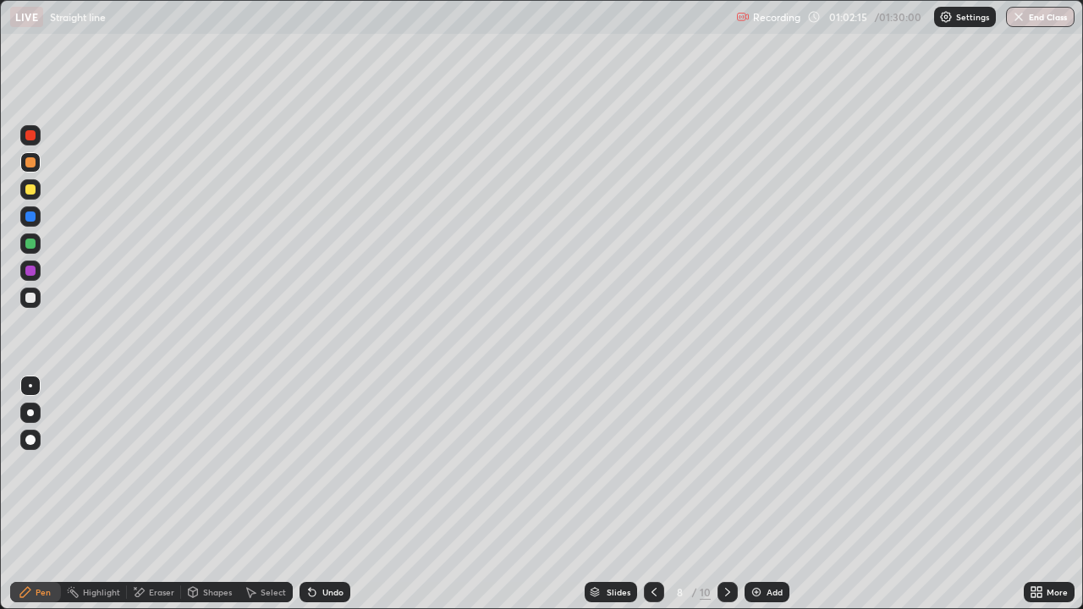
click at [726, 494] on icon at bounding box center [728, 592] width 14 height 14
click at [732, 494] on div at bounding box center [727, 592] width 20 height 20
click at [750, 494] on div "Add" at bounding box center [766, 592] width 45 height 20
click at [653, 494] on icon at bounding box center [655, 592] width 14 height 14
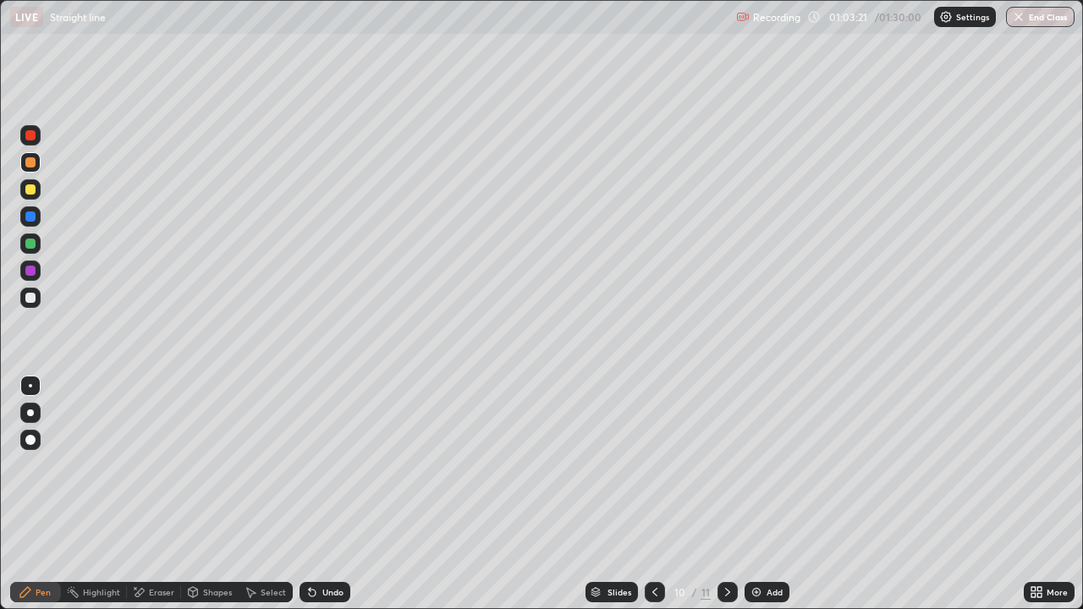
click at [662, 494] on div at bounding box center [655, 592] width 20 height 20
click at [661, 494] on div at bounding box center [655, 592] width 20 height 20
click at [154, 494] on div "Eraser" at bounding box center [161, 592] width 25 height 8
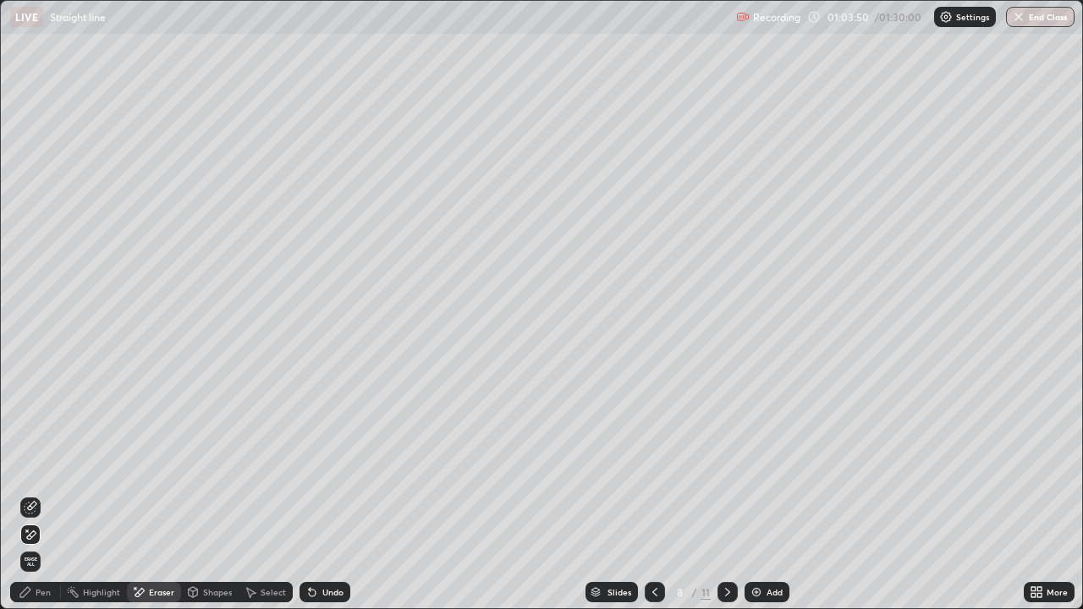
click at [39, 494] on div "Pen" at bounding box center [43, 592] width 15 height 8
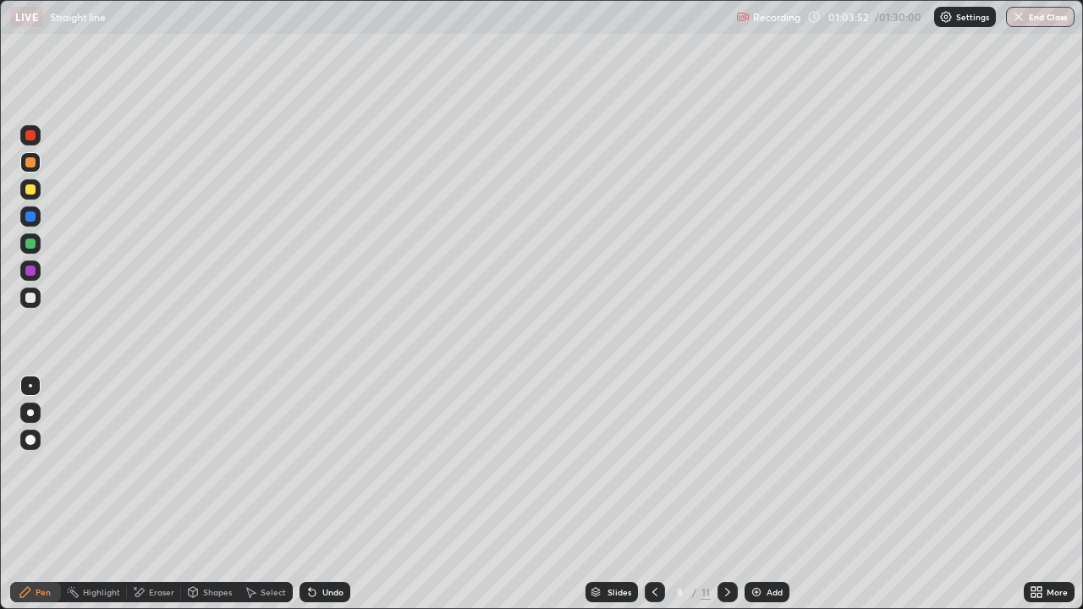
click at [151, 494] on div "Eraser" at bounding box center [161, 592] width 25 height 8
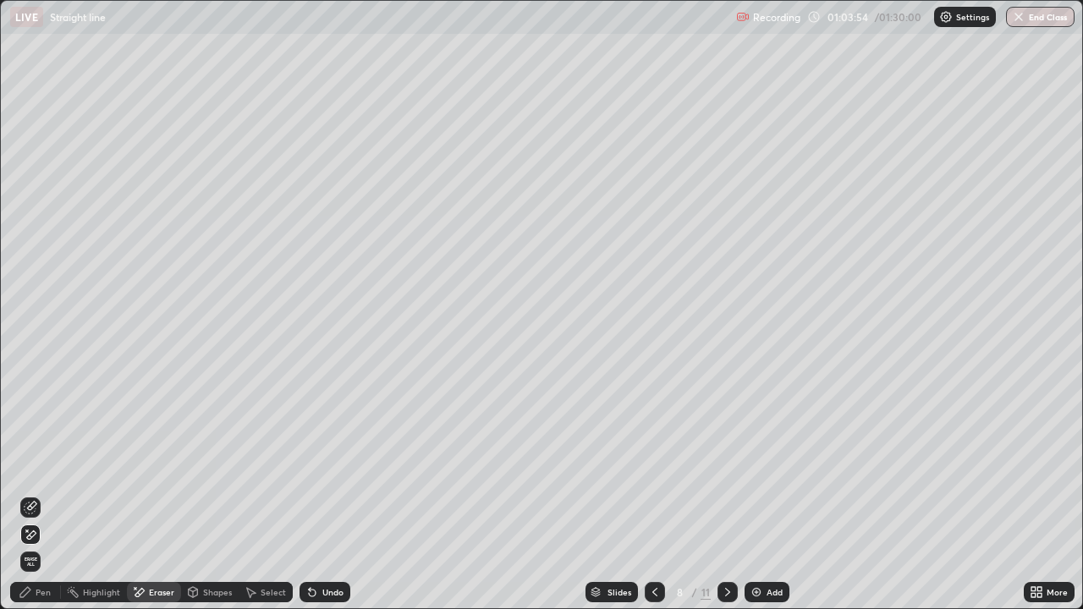
click at [33, 494] on div "Pen" at bounding box center [35, 592] width 51 height 20
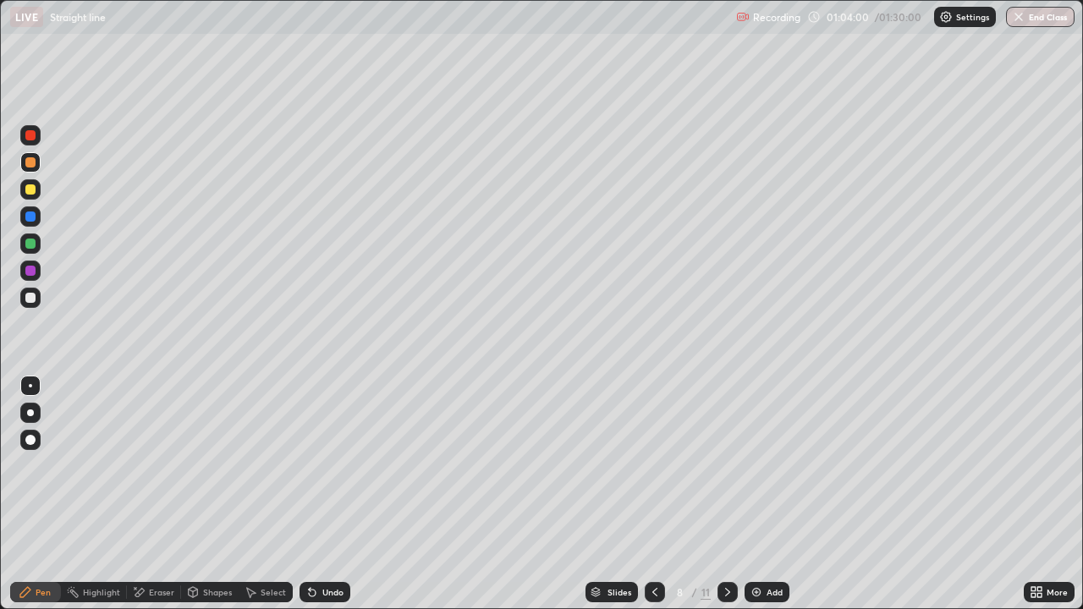
click at [727, 494] on icon at bounding box center [728, 592] width 14 height 14
click at [159, 494] on div "Eraser" at bounding box center [161, 592] width 25 height 8
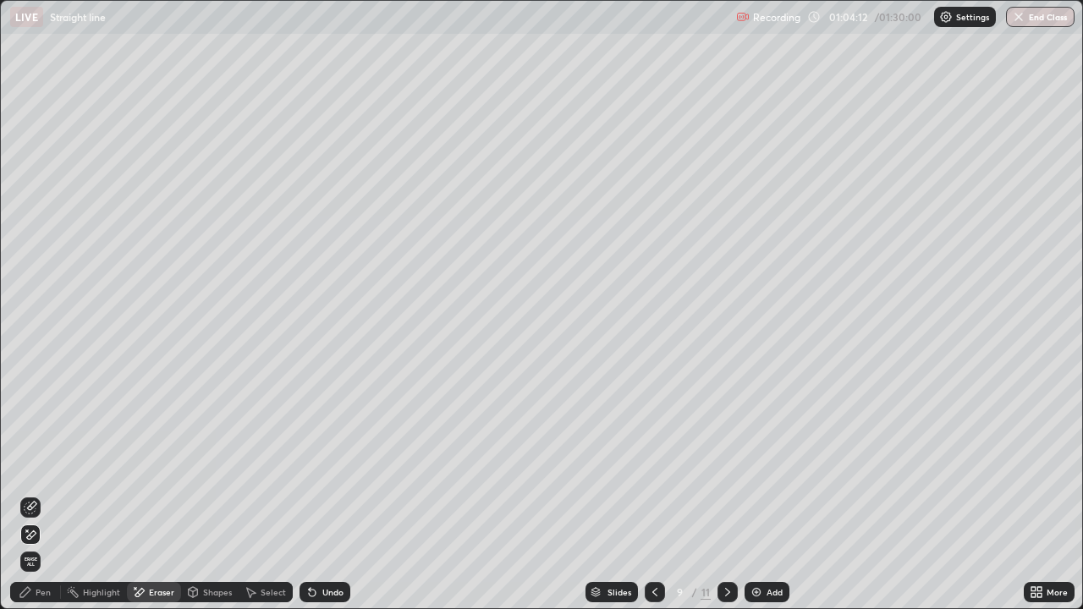
click at [34, 494] on span "Erase all" at bounding box center [30, 562] width 19 height 10
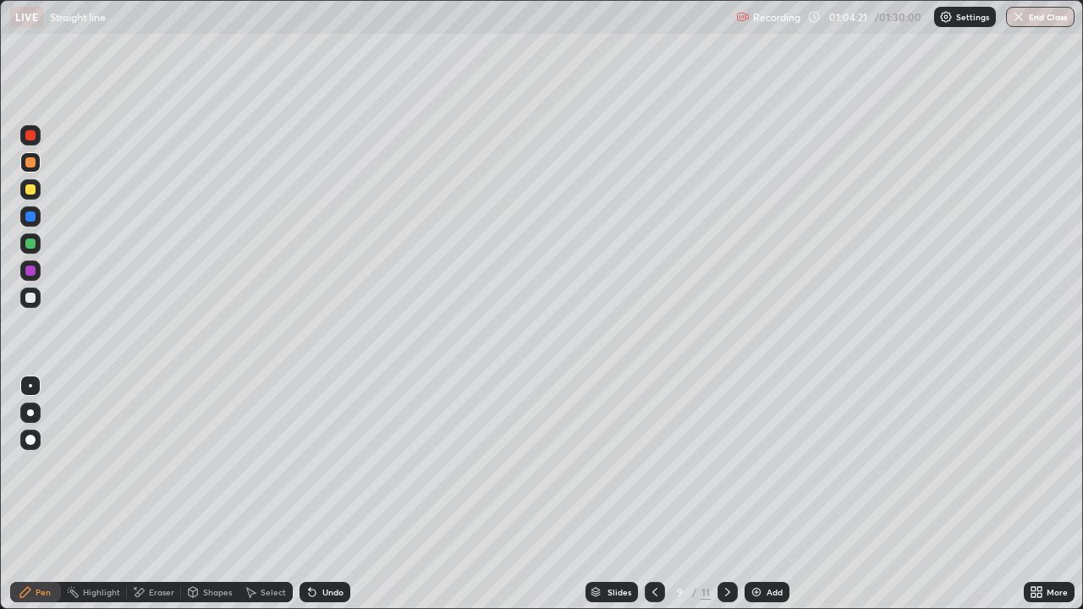
click at [653, 494] on icon at bounding box center [655, 592] width 14 height 14
click at [726, 494] on icon at bounding box center [728, 592] width 14 height 14
click at [734, 494] on div at bounding box center [727, 592] width 20 height 20
click at [30, 299] on div at bounding box center [30, 298] width 10 height 10
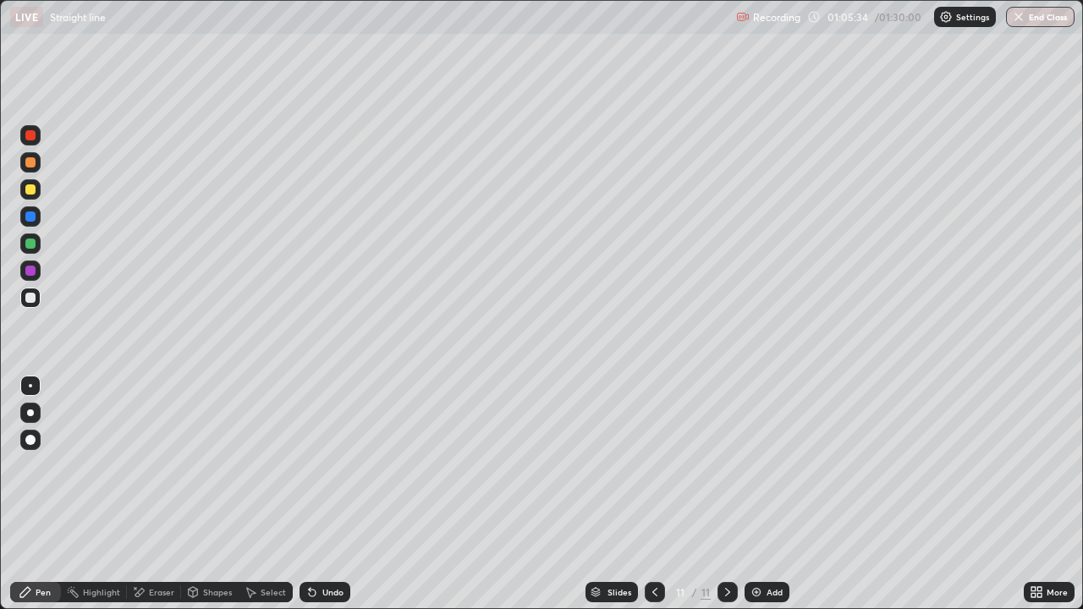
click at [23, 198] on div at bounding box center [30, 189] width 20 height 20
click at [766, 494] on div "Add" at bounding box center [774, 592] width 16 height 8
click at [35, 139] on div at bounding box center [30, 135] width 20 height 20
click at [764, 494] on div "Add" at bounding box center [766, 592] width 45 height 20
click at [31, 298] on div at bounding box center [30, 298] width 10 height 10
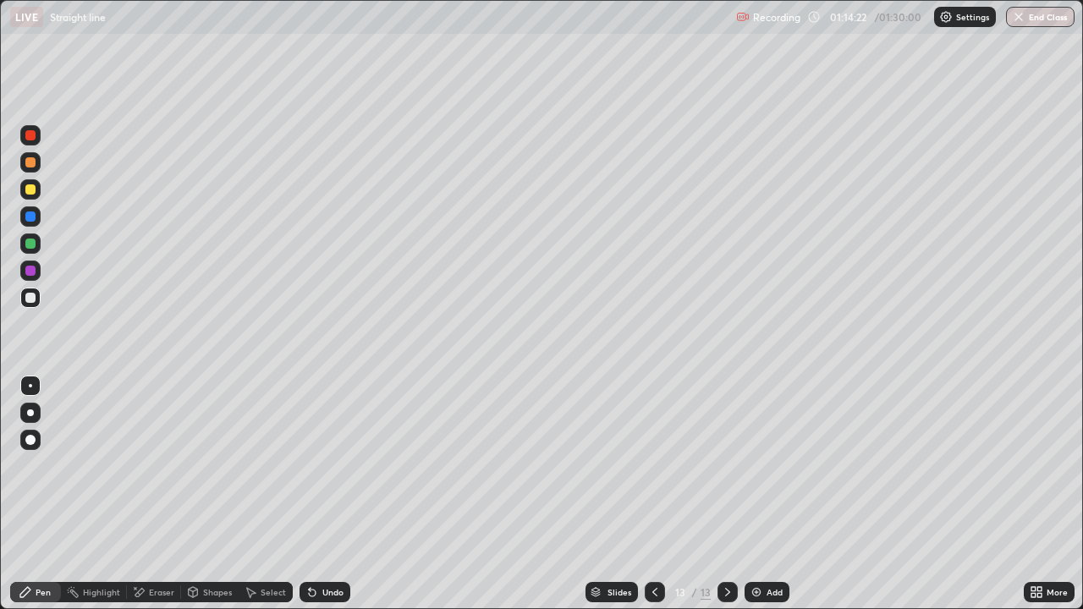
click at [34, 187] on div at bounding box center [30, 189] width 10 height 10
click at [40, 244] on div at bounding box center [30, 243] width 20 height 20
click at [316, 494] on div "Undo" at bounding box center [324, 592] width 51 height 20
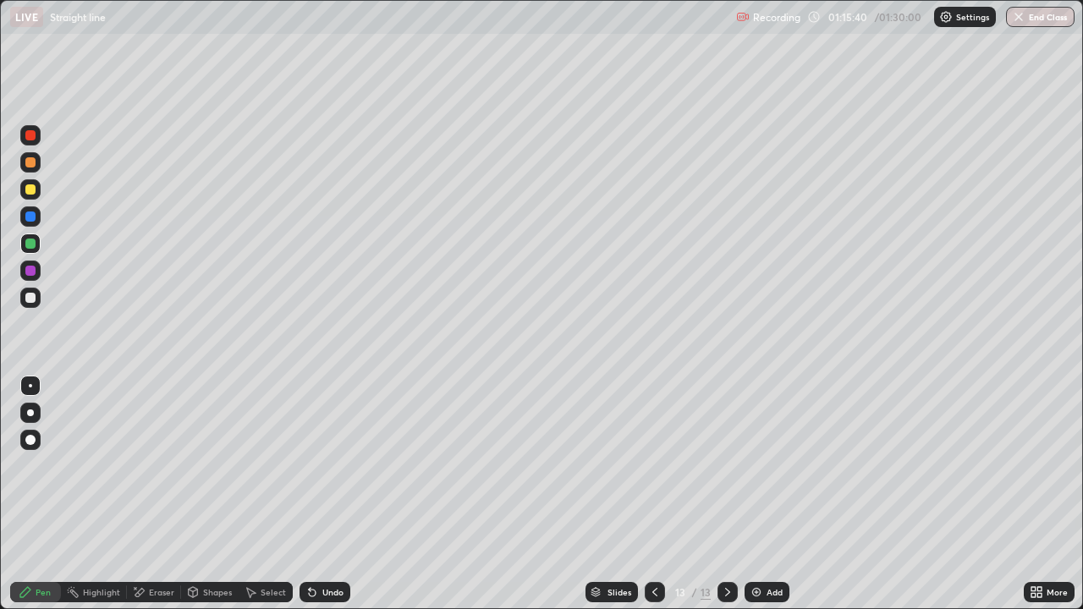
click at [310, 494] on icon at bounding box center [312, 593] width 7 height 7
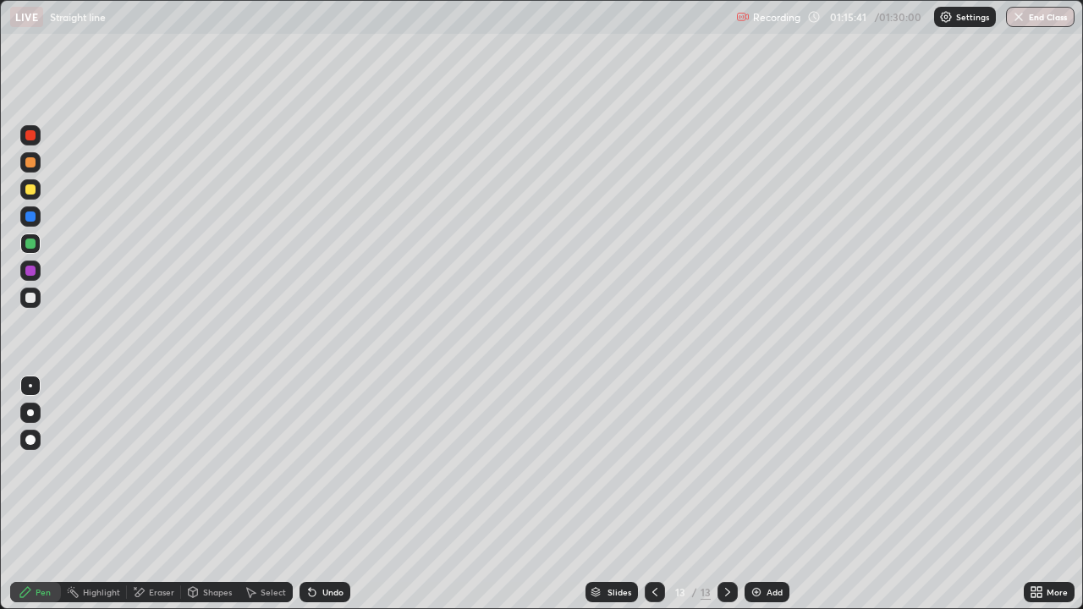
click at [310, 494] on icon at bounding box center [312, 593] width 7 height 7
click at [319, 494] on div "Undo" at bounding box center [324, 592] width 51 height 20
click at [322, 494] on div "Undo" at bounding box center [332, 592] width 21 height 8
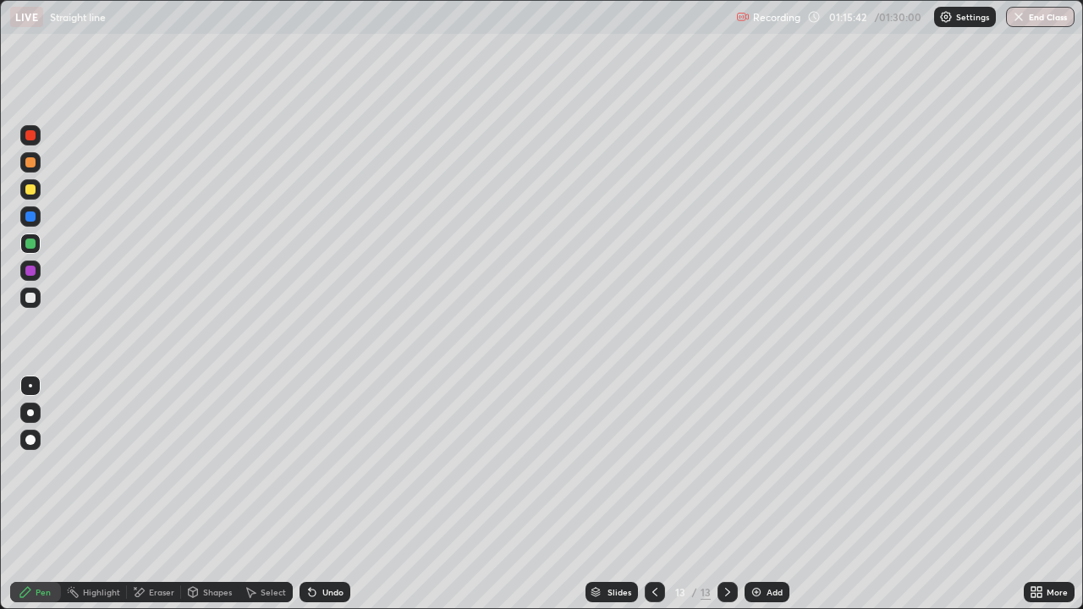
click at [326, 494] on div "Undo" at bounding box center [332, 592] width 21 height 8
click at [324, 494] on div "Undo" at bounding box center [332, 592] width 21 height 8
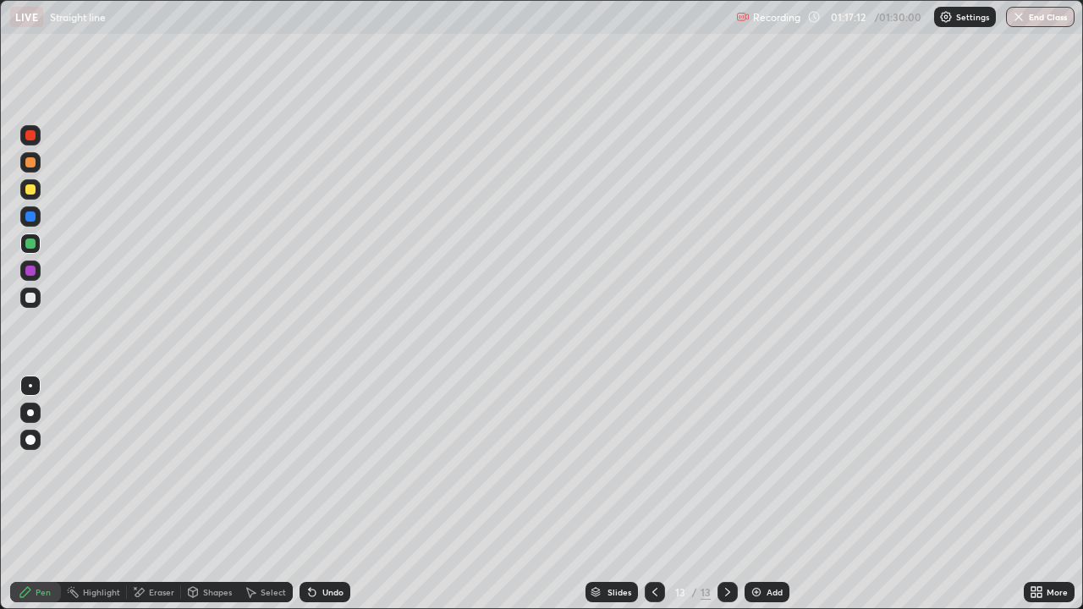
click at [32, 301] on div at bounding box center [30, 298] width 10 height 10
click at [36, 141] on div at bounding box center [30, 135] width 20 height 20
click at [22, 301] on div at bounding box center [30, 298] width 20 height 20
click at [312, 494] on icon at bounding box center [312, 593] width 7 height 7
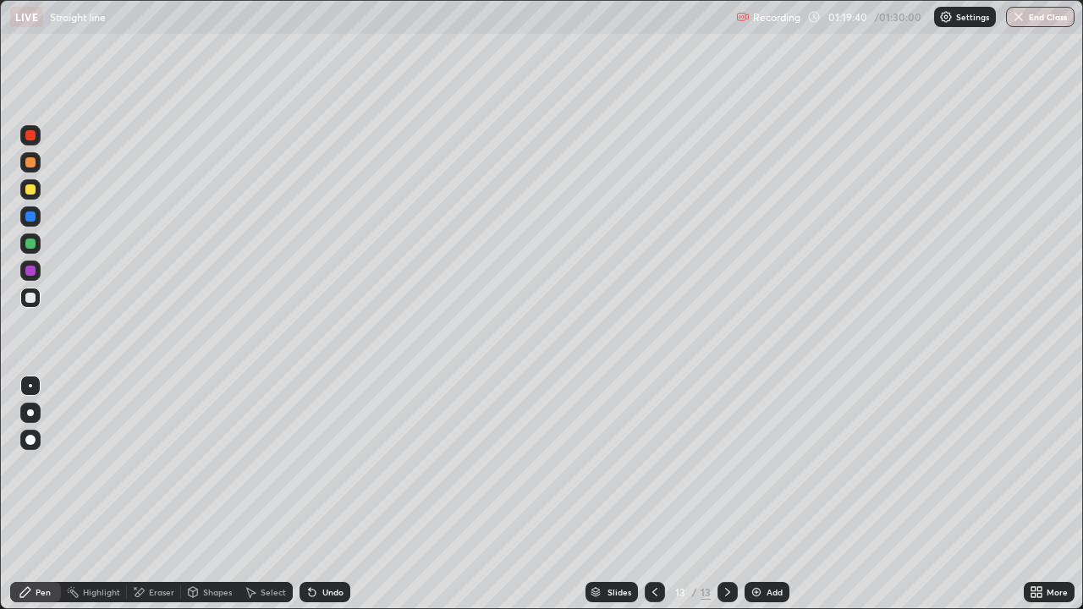
click at [312, 494] on icon at bounding box center [312, 593] width 7 height 7
click at [310, 494] on icon at bounding box center [312, 593] width 7 height 7
click at [27, 197] on div at bounding box center [30, 189] width 20 height 20
click at [760, 494] on img at bounding box center [756, 592] width 14 height 14
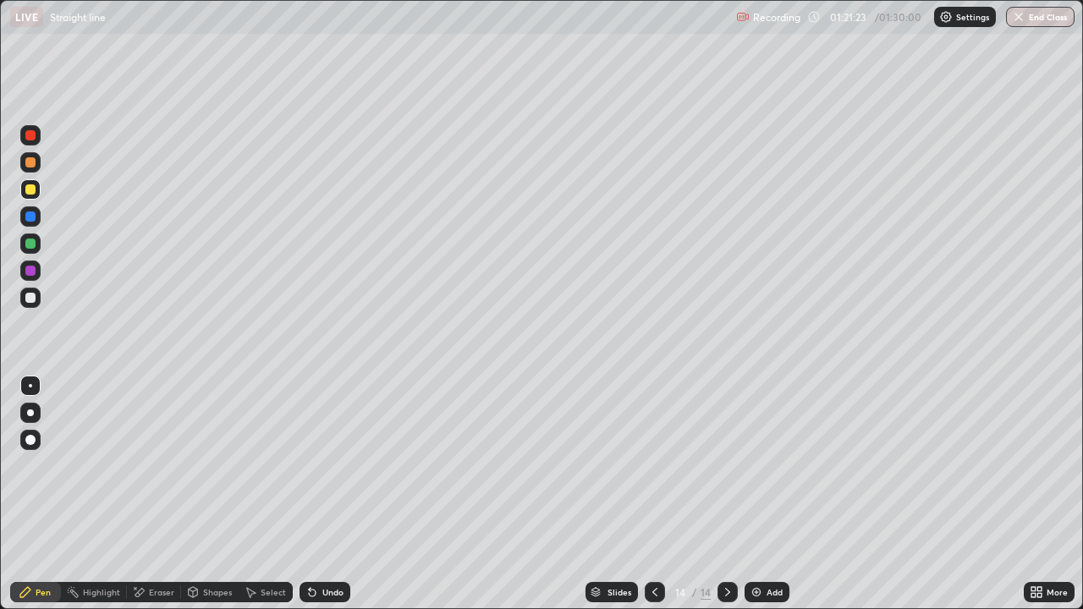
click at [653, 494] on icon at bounding box center [655, 592] width 14 height 14
click at [728, 494] on icon at bounding box center [728, 592] width 14 height 14
click at [36, 137] on div at bounding box center [30, 135] width 20 height 20
click at [33, 295] on div at bounding box center [30, 298] width 10 height 10
click at [1033, 17] on button "End Class" at bounding box center [1040, 17] width 69 height 20
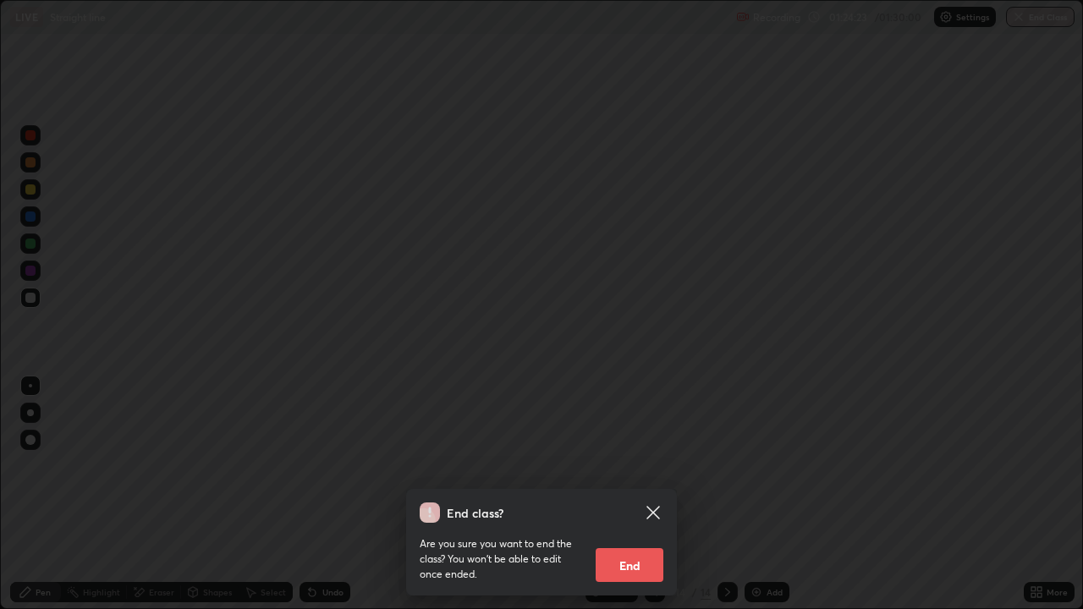
click at [637, 494] on button "End" at bounding box center [629, 565] width 68 height 34
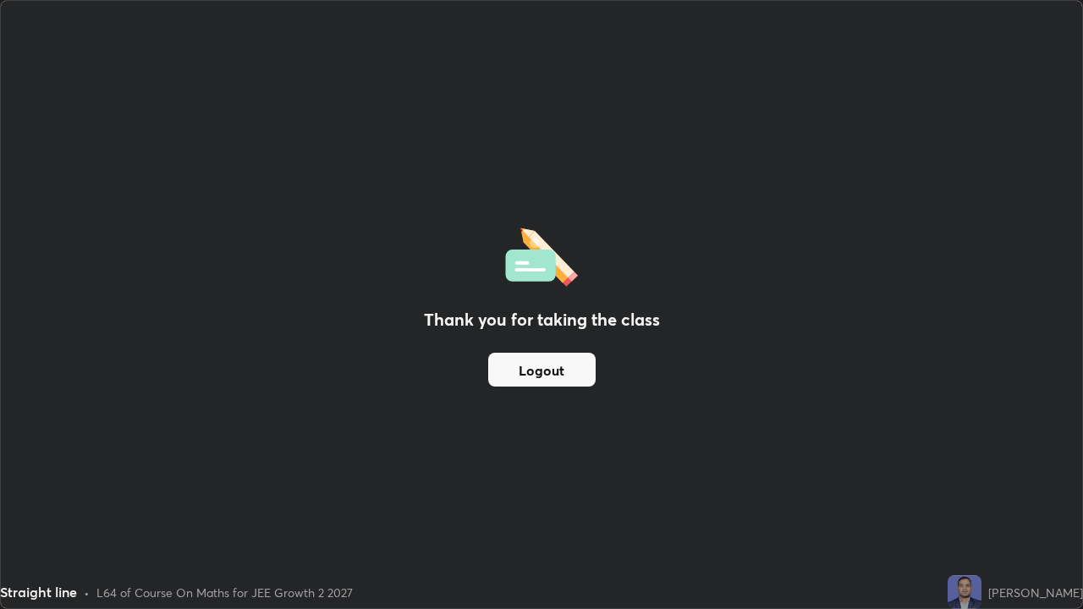
click at [548, 370] on button "Logout" at bounding box center [541, 370] width 107 height 34
